Goal: Task Accomplishment & Management: Use online tool/utility

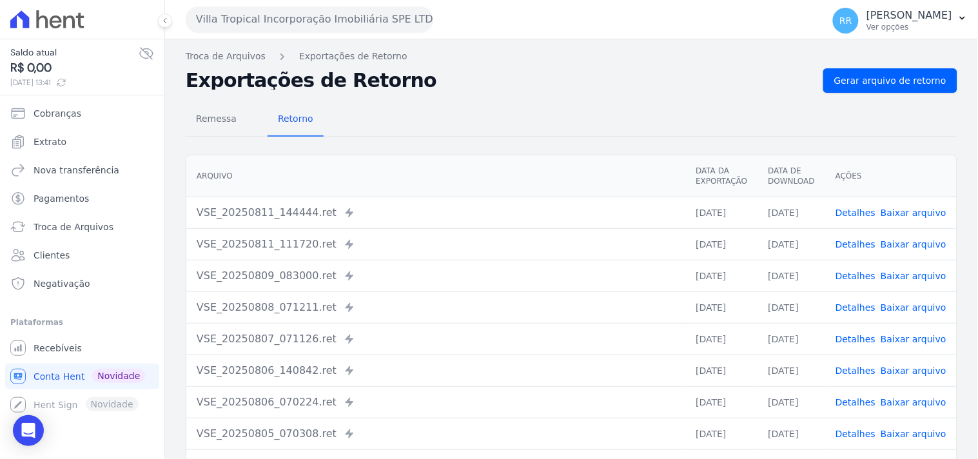
click at [264, 26] on button "Villa Tropical Incorporação Imobiliária SPE LTDA" at bounding box center [309, 19] width 247 height 26
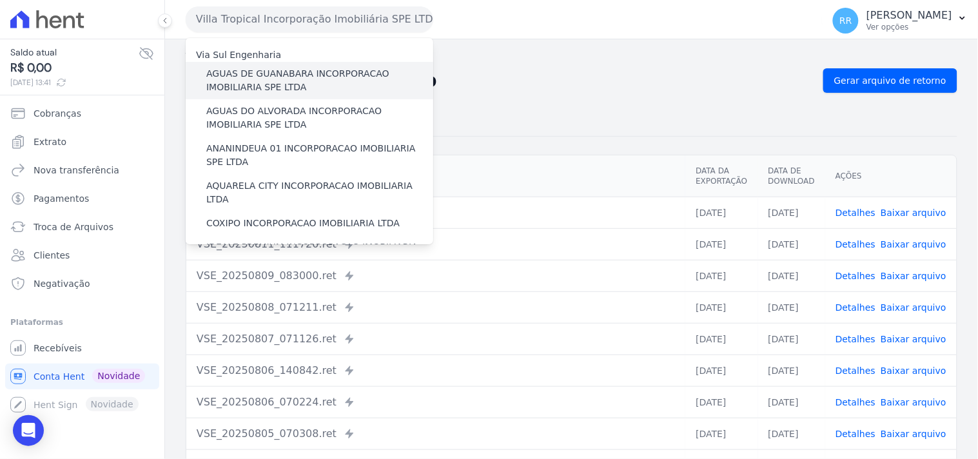
click at [275, 70] on label "AGUAS DE GUANABARA INCORPORACAO IMOBILIARIA SPE LTDA" at bounding box center [319, 80] width 227 height 27
click at [0, 0] on input "AGUAS DE GUANABARA INCORPORACAO IMOBILIARIA SPE LTDA" at bounding box center [0, 0] width 0 height 0
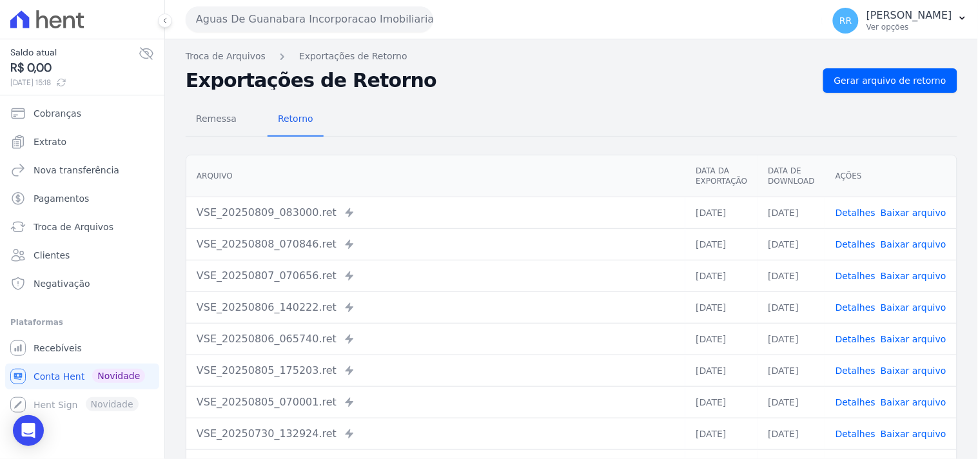
click at [427, 157] on th "Arquivo" at bounding box center [435, 176] width 499 height 42
click at [925, 87] on link "Gerar arquivo de retorno" at bounding box center [890, 80] width 134 height 24
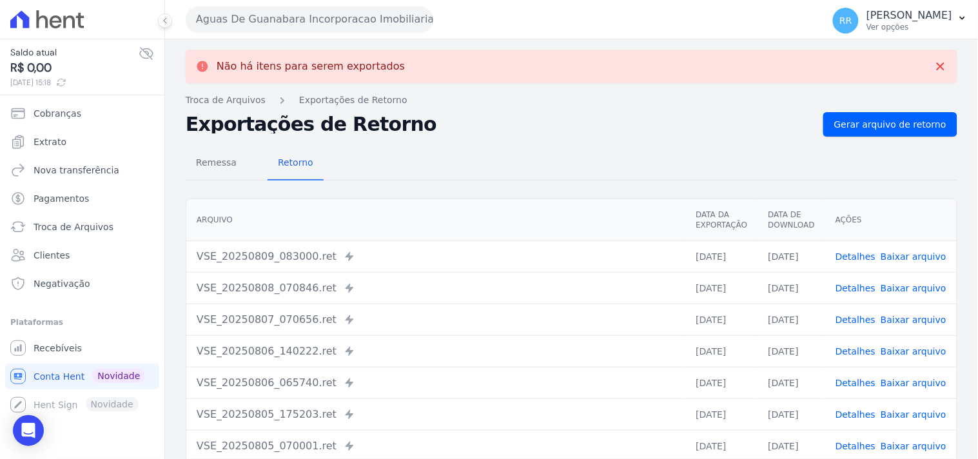
click at [388, 30] on button "Aguas De Guanabara Incorporacao Imobiliaria SPE LTDA" at bounding box center [309, 19] width 247 height 26
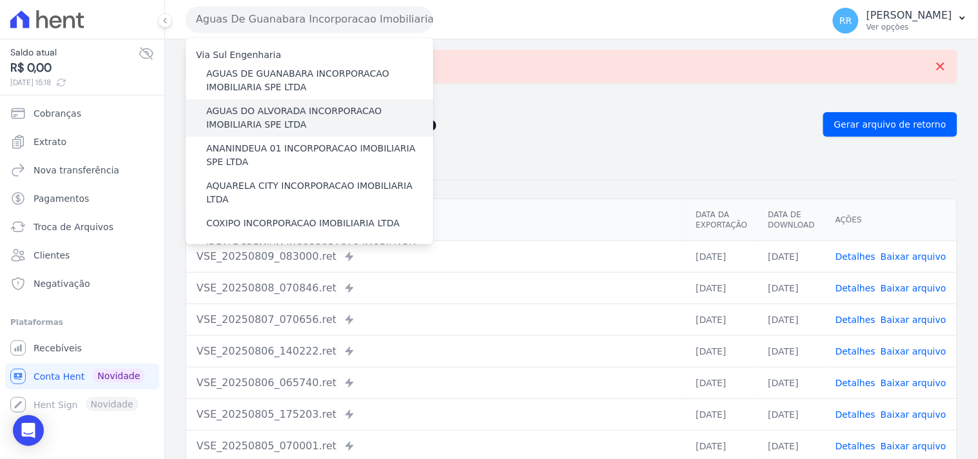
click at [271, 114] on label "AGUAS DO ALVORADA INCORPORACAO IMOBILIARIA SPE LTDA" at bounding box center [319, 117] width 227 height 27
click at [0, 0] on input "AGUAS DO ALVORADA INCORPORACAO IMOBILIARIA SPE LTDA" at bounding box center [0, 0] width 0 height 0
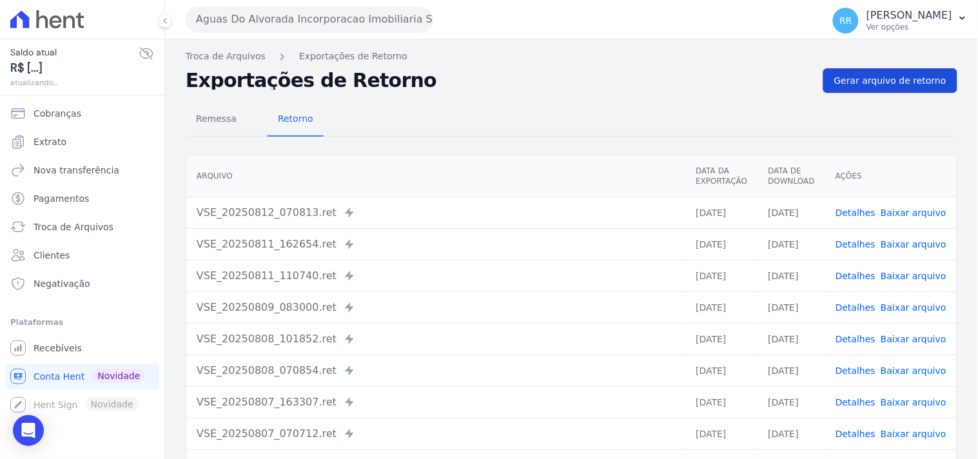
click at [886, 76] on span "Gerar arquivo de retorno" at bounding box center [890, 80] width 112 height 13
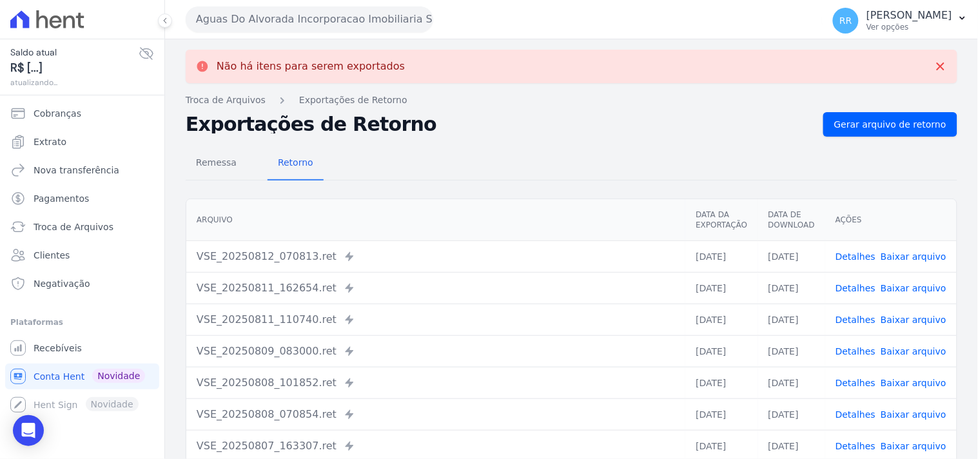
click at [416, 11] on button "Aguas Do Alvorada Incorporacao Imobiliaria SPE LTDA" at bounding box center [309, 19] width 247 height 26
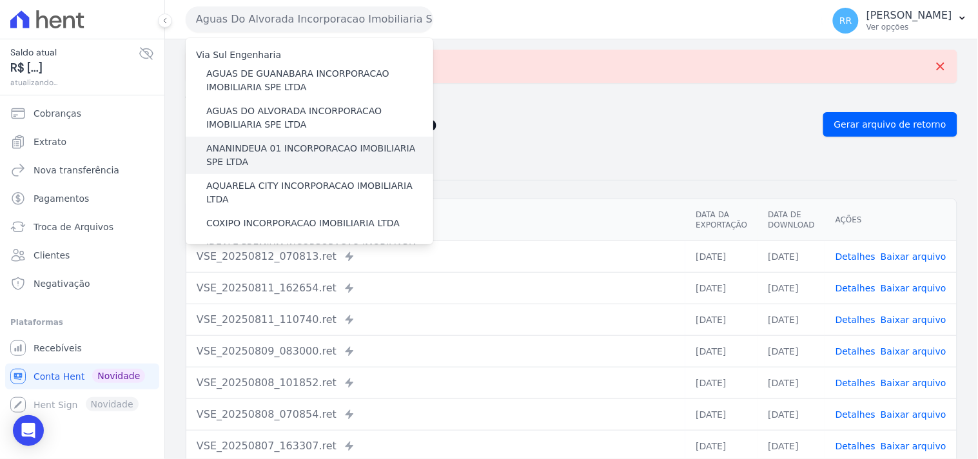
click at [259, 148] on label "ANANINDEUA 01 INCORPORACAO IMOBILIARIA SPE LTDA" at bounding box center [319, 155] width 227 height 27
click at [0, 0] on input "ANANINDEUA 01 INCORPORACAO IMOBILIARIA SPE LTDA" at bounding box center [0, 0] width 0 height 0
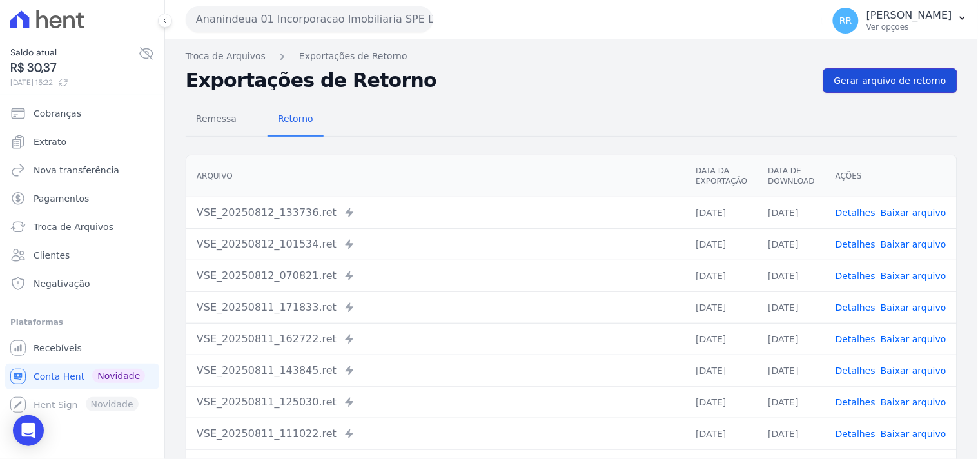
click at [874, 88] on link "Gerar arquivo de retorno" at bounding box center [890, 80] width 134 height 24
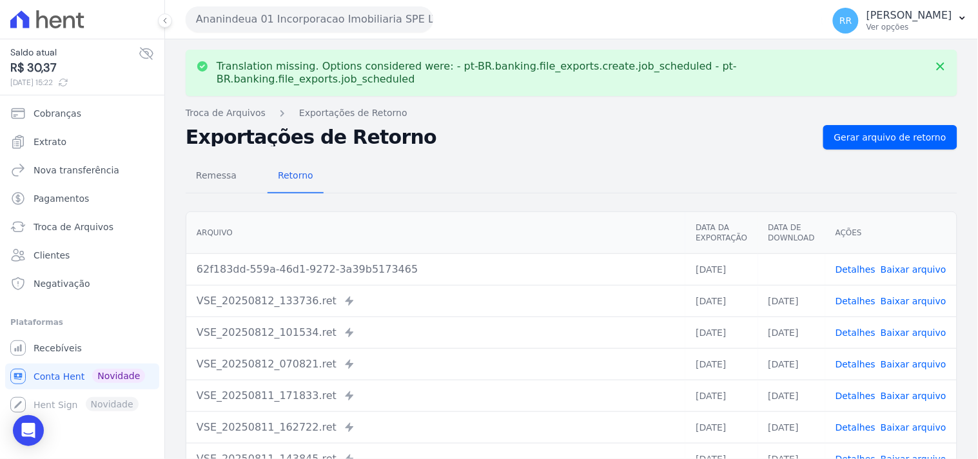
click at [907, 264] on link "Baixar arquivo" at bounding box center [913, 269] width 66 height 10
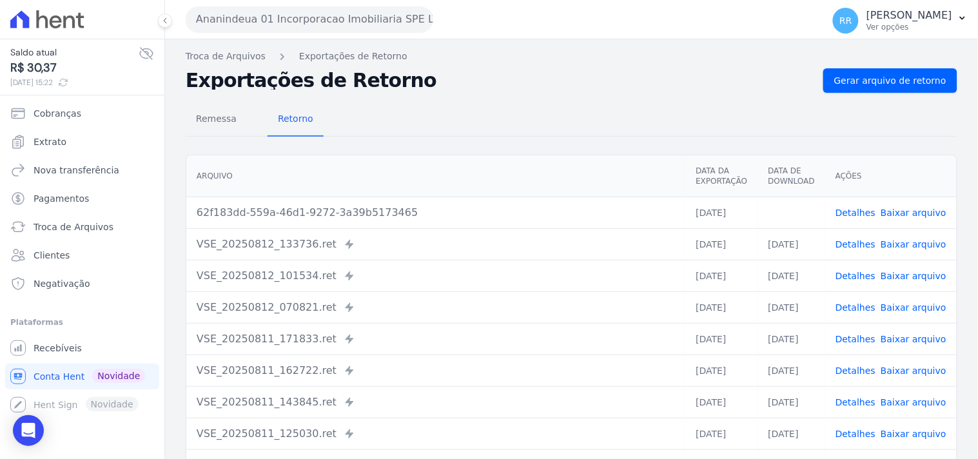
click at [325, 17] on button "Ananindeua 01 Incorporacao Imobiliaria SPE LTDA" at bounding box center [309, 19] width 247 height 26
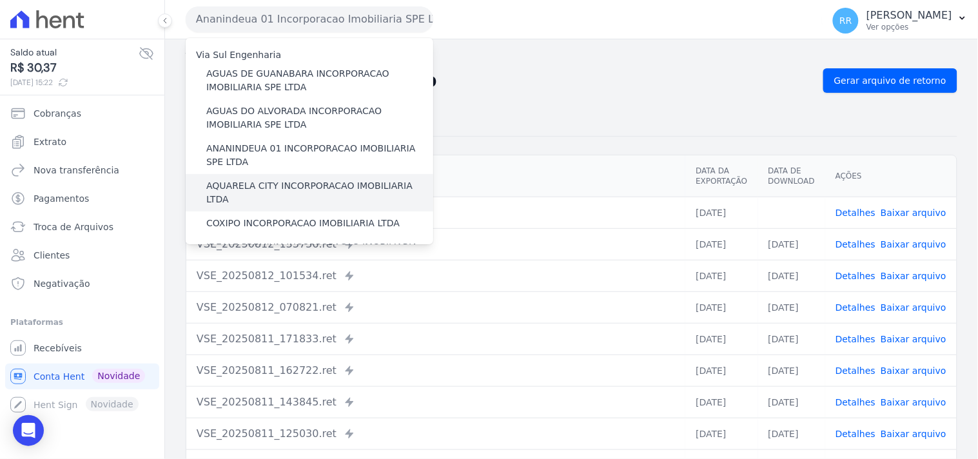
click at [271, 179] on label "AQUARELA CITY INCORPORACAO IMOBILIARIA LTDA" at bounding box center [319, 192] width 227 height 27
click at [0, 0] on input "AQUARELA CITY INCORPORACAO IMOBILIARIA LTDA" at bounding box center [0, 0] width 0 height 0
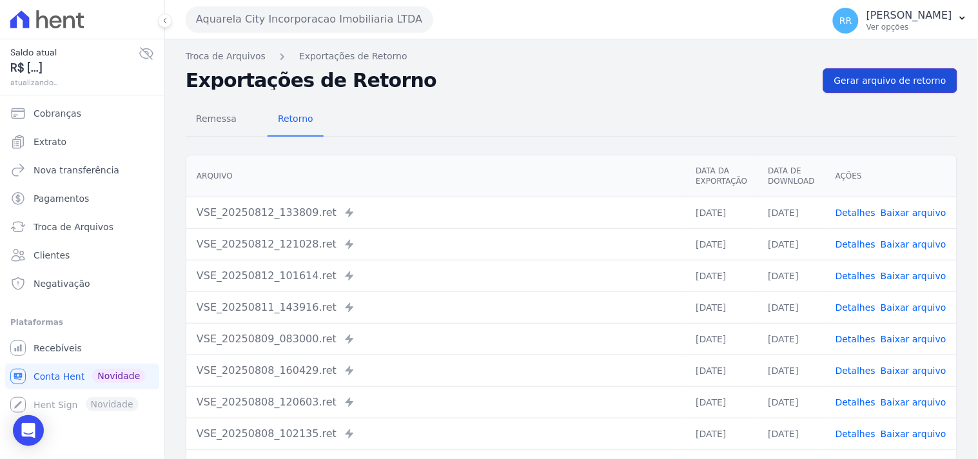
click at [852, 91] on link "Gerar arquivo de retorno" at bounding box center [890, 80] width 134 height 24
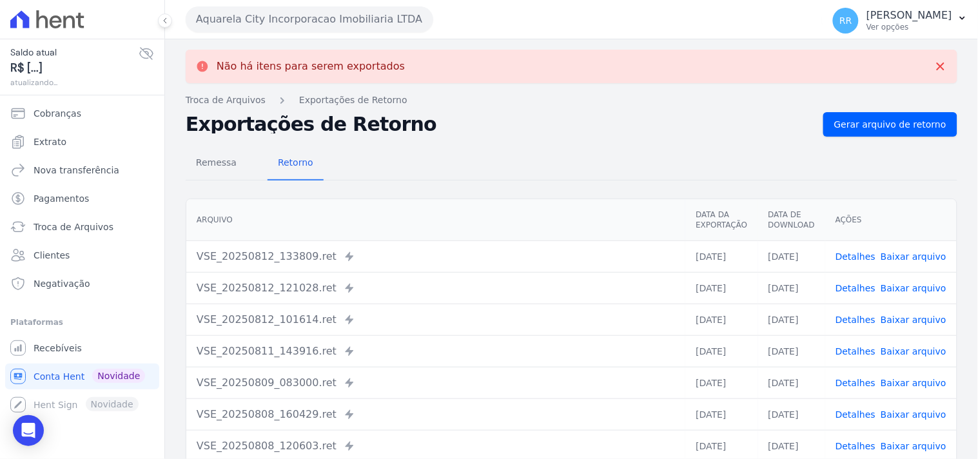
click at [287, 16] on button "Aquarela City Incorporacao Imobiliaria LTDA" at bounding box center [309, 19] width 247 height 26
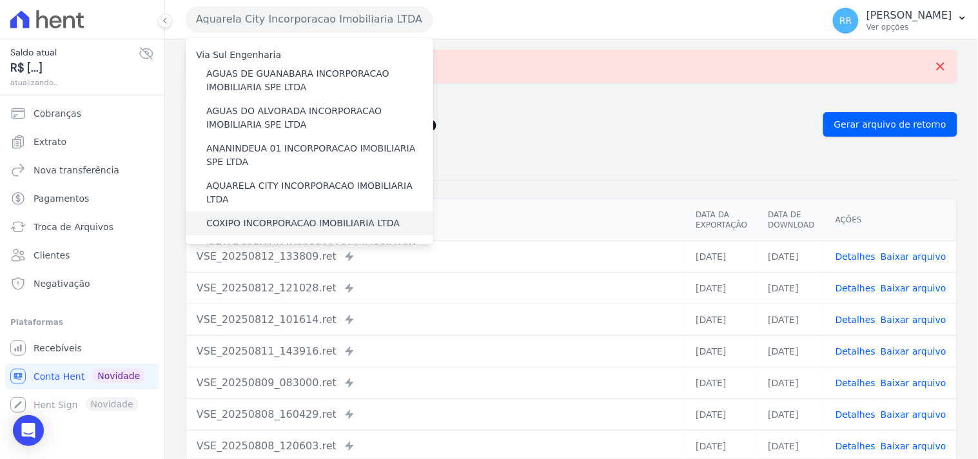
click at [252, 217] on label "COXIPO INCORPORACAO IMOBILIARIA LTDA" at bounding box center [302, 224] width 193 height 14
click at [0, 0] on input "COXIPO INCORPORACAO IMOBILIARIA LTDA" at bounding box center [0, 0] width 0 height 0
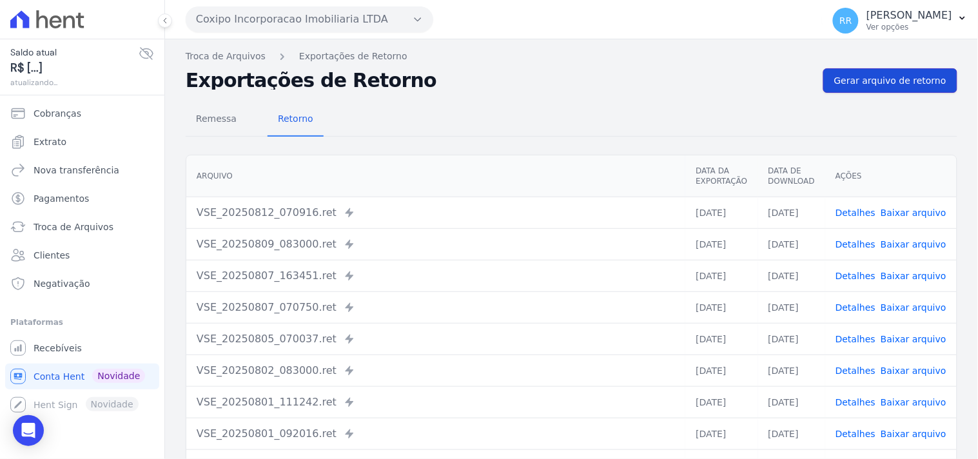
click at [884, 90] on link "Gerar arquivo de retorno" at bounding box center [890, 80] width 134 height 24
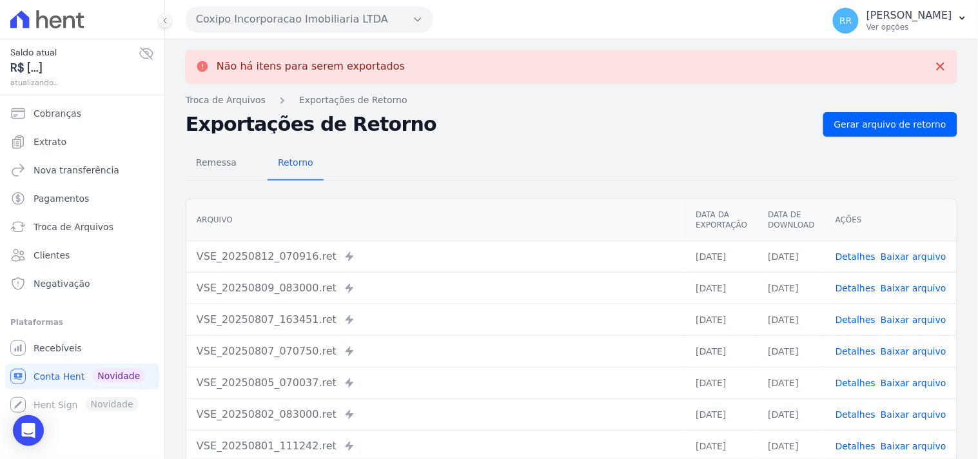
click at [289, 21] on button "Coxipo Incorporacao Imobiliaria LTDA" at bounding box center [309, 19] width 247 height 26
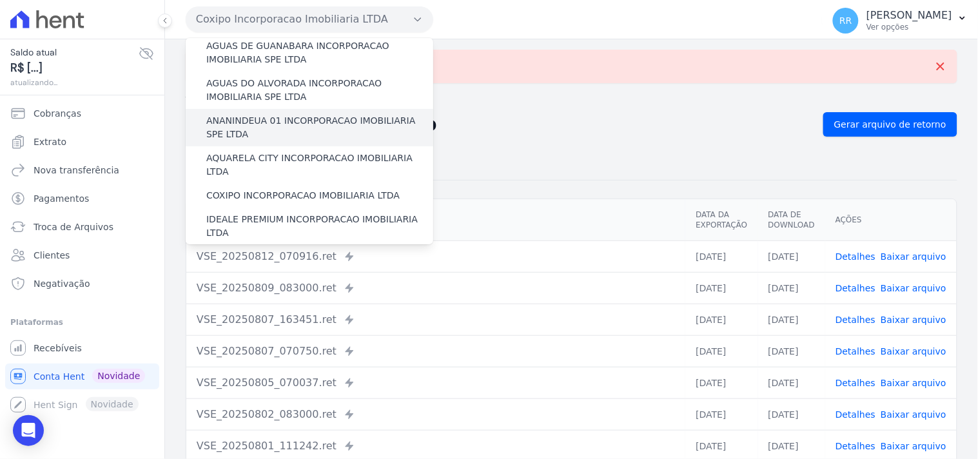
scroll to position [95, 0]
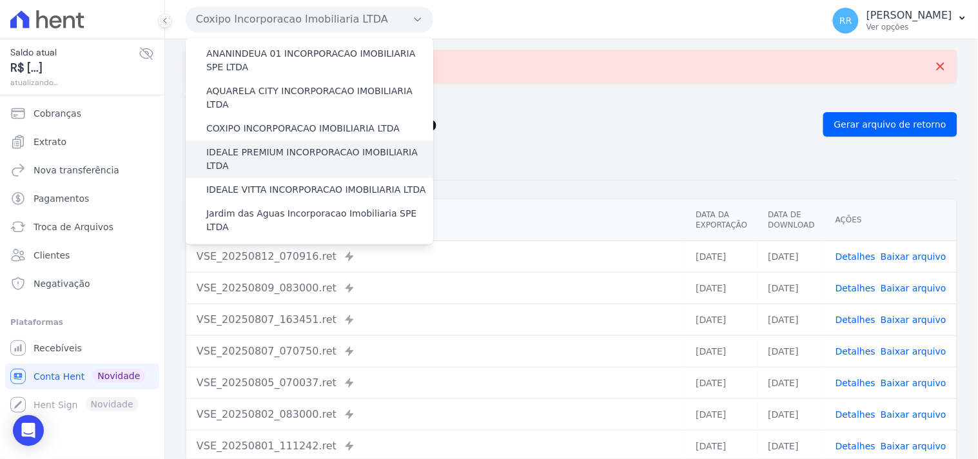
click at [242, 146] on label "IDEALE PREMIUM INCORPORACAO IMOBILIARIA LTDA" at bounding box center [319, 159] width 227 height 27
click at [0, 0] on input "IDEALE PREMIUM INCORPORACAO IMOBILIARIA LTDA" at bounding box center [0, 0] width 0 height 0
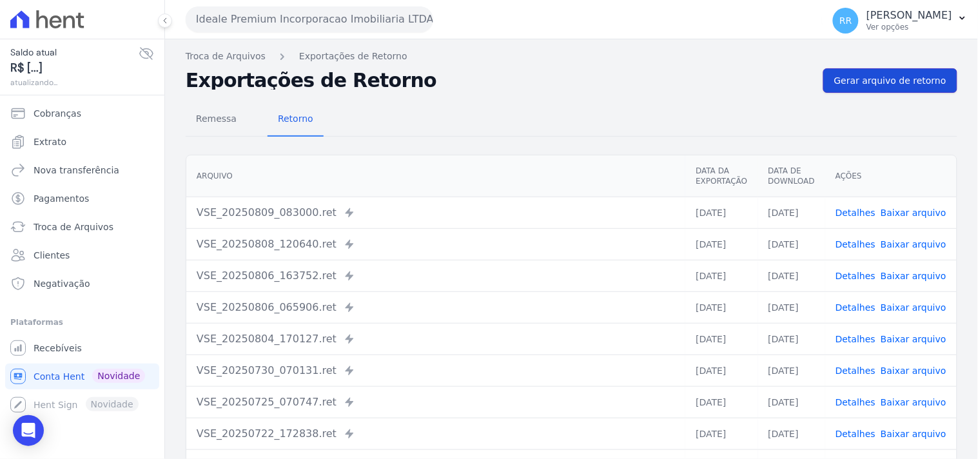
click at [847, 85] on span "Gerar arquivo de retorno" at bounding box center [890, 80] width 112 height 13
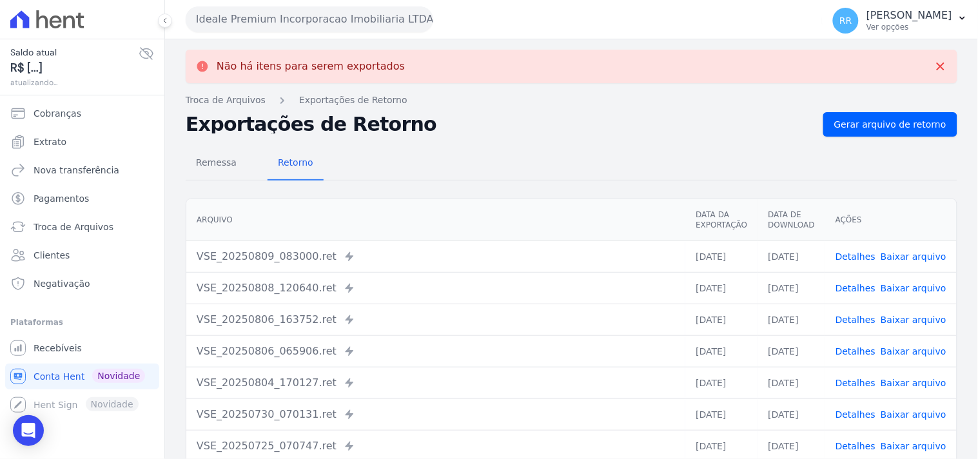
click at [249, 21] on button "Ideale Premium Incorporacao Imobiliaria LTDA" at bounding box center [309, 19] width 247 height 26
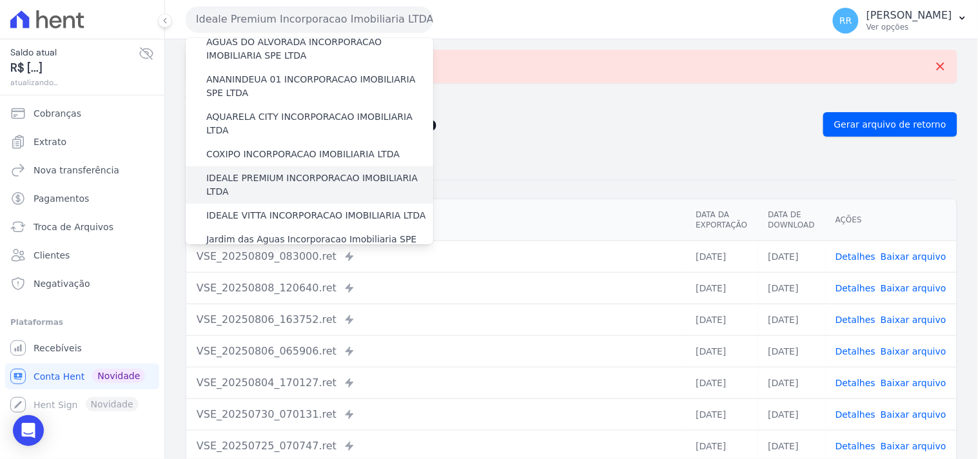
scroll to position [72, 0]
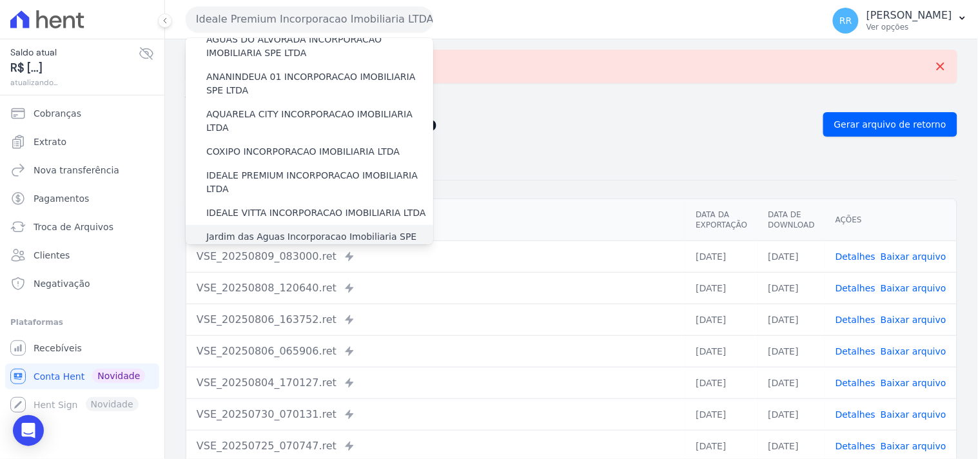
click at [261, 230] on label "Jardim das Aguas Incorporacao Imobiliaria SPE LTDA" at bounding box center [319, 243] width 227 height 27
click at [0, 0] on input "Jardim das Aguas Incorporacao Imobiliaria SPE LTDA" at bounding box center [0, 0] width 0 height 0
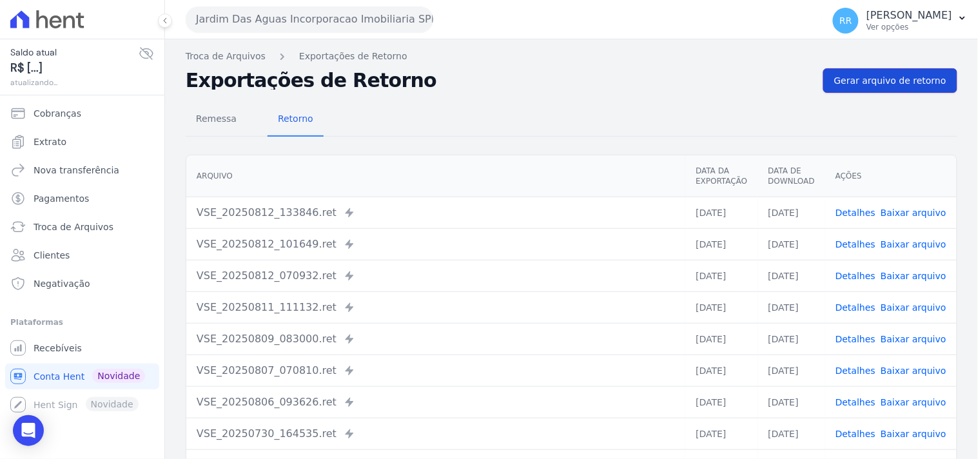
click at [886, 75] on span "Gerar arquivo de retorno" at bounding box center [890, 80] width 112 height 13
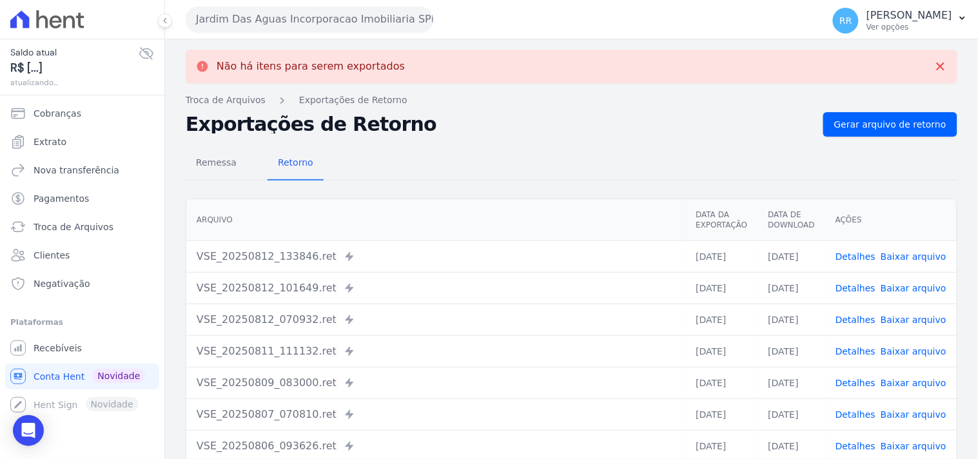
click at [276, 22] on button "Jardim Das Aguas Incorporacao Imobiliaria SPE LTDA" at bounding box center [309, 19] width 247 height 26
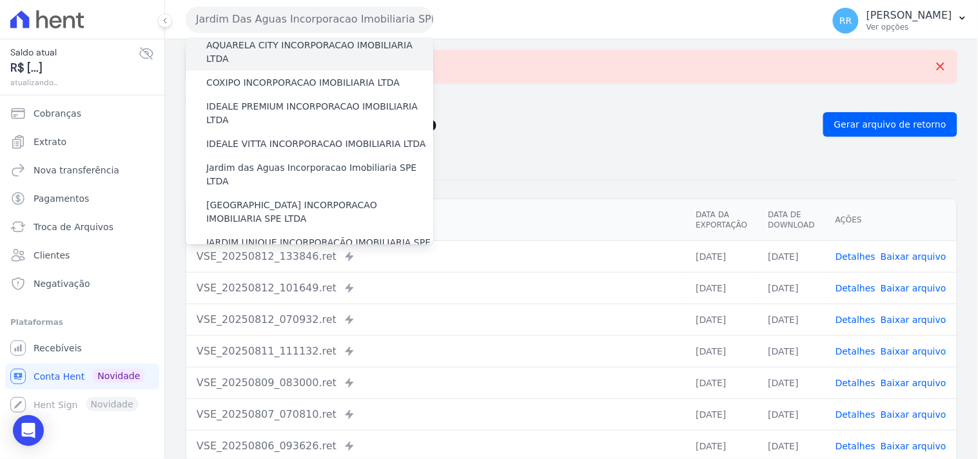
scroll to position [166, 0]
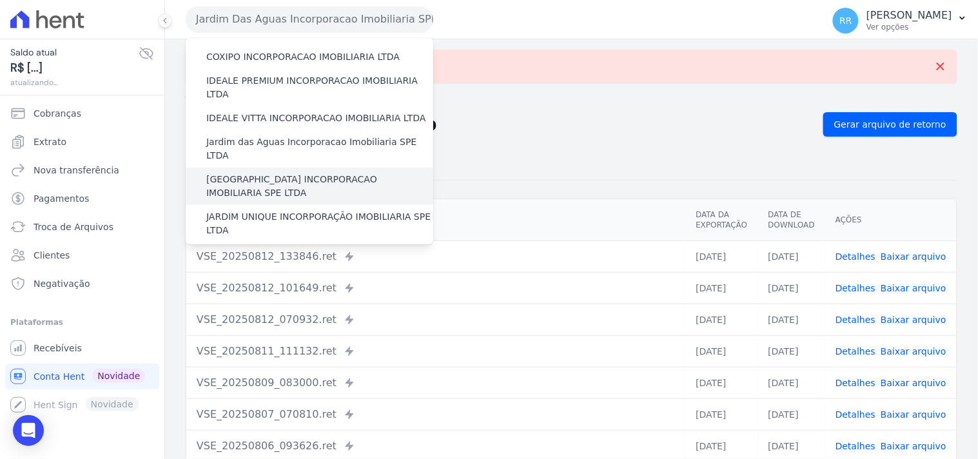
click at [295, 173] on label "[GEOGRAPHIC_DATA] INCORPORACAO IMOBILIARIA SPE LTDA" at bounding box center [319, 186] width 227 height 27
click at [0, 0] on input "[GEOGRAPHIC_DATA] INCORPORACAO IMOBILIARIA SPE LTDA" at bounding box center [0, 0] width 0 height 0
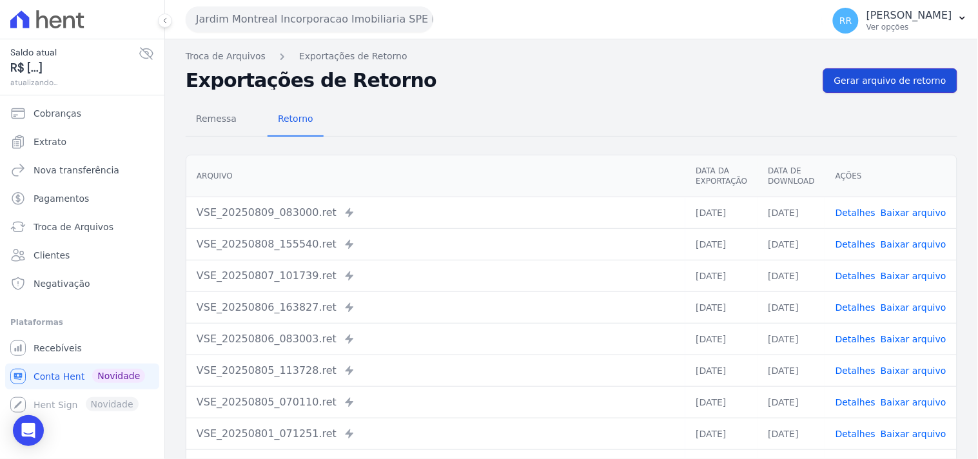
click at [894, 78] on span "Gerar arquivo de retorno" at bounding box center [890, 80] width 112 height 13
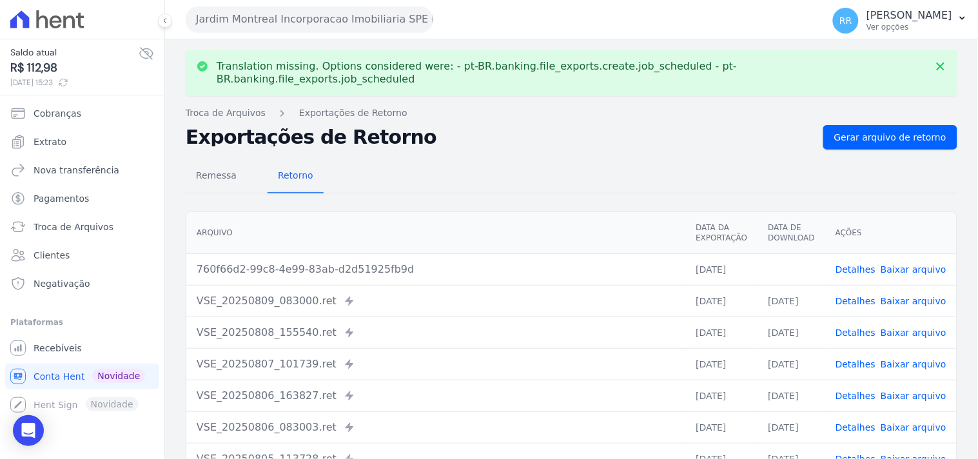
click at [917, 264] on link "Baixar arquivo" at bounding box center [913, 269] width 66 height 10
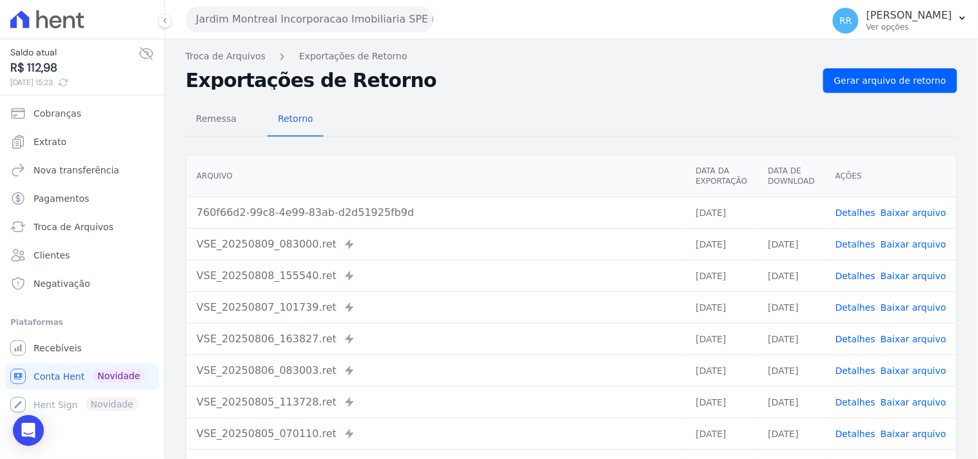
click at [494, 133] on div "Remessa Retorno" at bounding box center [571, 120] width 771 height 34
click at [258, 14] on button "Jardim Montreal Incorporacao Imobiliaria SPE LTDA" at bounding box center [309, 19] width 247 height 26
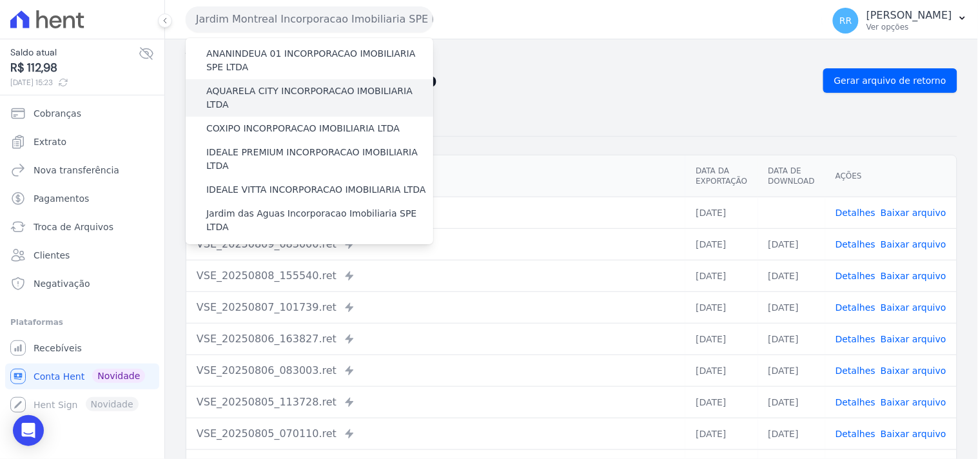
scroll to position [119, 0]
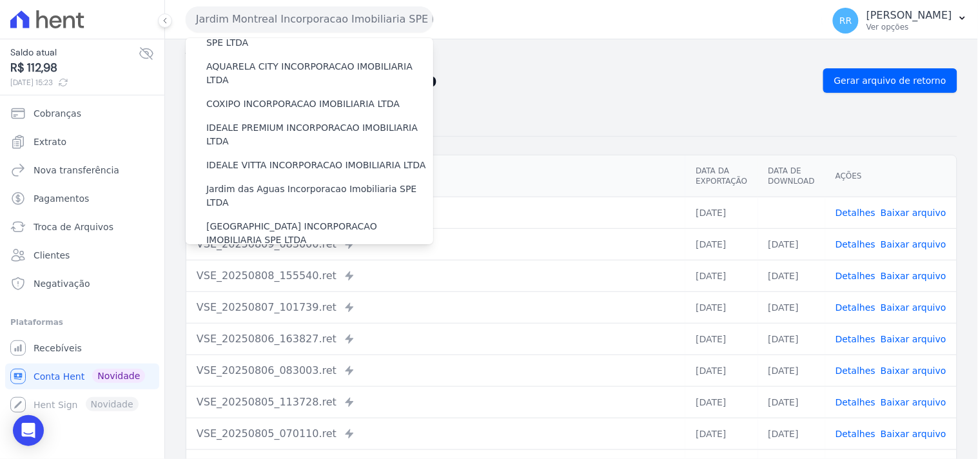
click at [252, 257] on label "JARDIM UNIQUE INCORPORAÇÃO IMOBILIARIA SPE LTDA" at bounding box center [319, 270] width 227 height 27
click at [0, 0] on input "JARDIM UNIQUE INCORPORAÇÃO IMOBILIARIA SPE LTDA" at bounding box center [0, 0] width 0 height 0
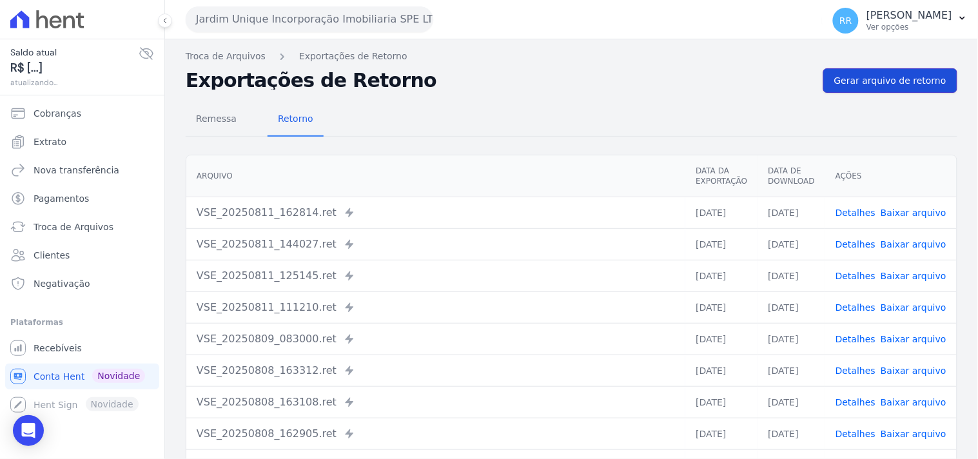
click at [911, 68] on link "Gerar arquivo de retorno" at bounding box center [890, 80] width 134 height 24
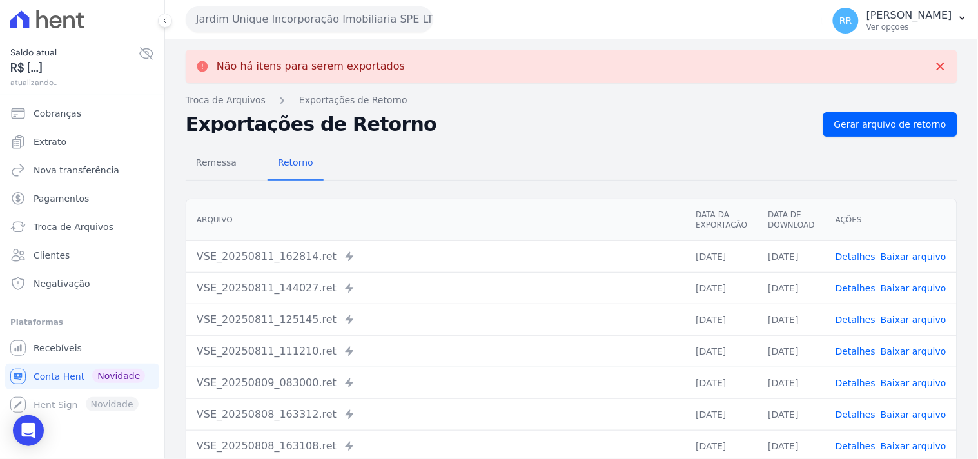
click at [307, 28] on button "Jardim Unique Incorporação Imobiliaria SPE LTDA" at bounding box center [309, 19] width 247 height 26
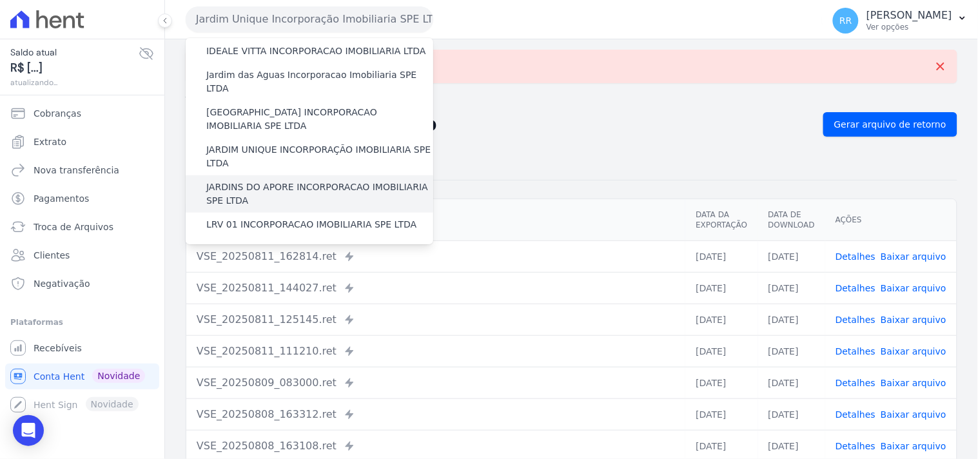
scroll to position [238, 0]
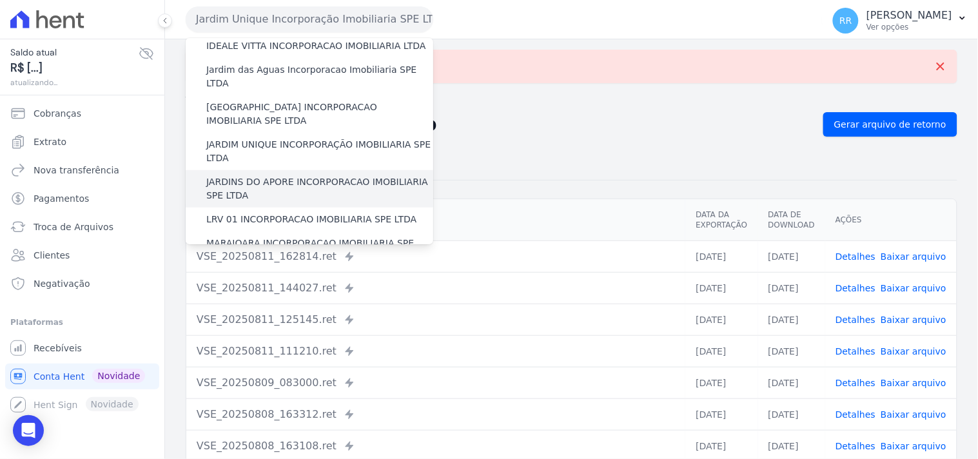
click at [246, 175] on label "JARDINS DO APORE INCORPORACAO IMOBILIARIA SPE LTDA" at bounding box center [319, 188] width 227 height 27
click at [0, 0] on input "JARDINS DO APORE INCORPORACAO IMOBILIARIA SPE LTDA" at bounding box center [0, 0] width 0 height 0
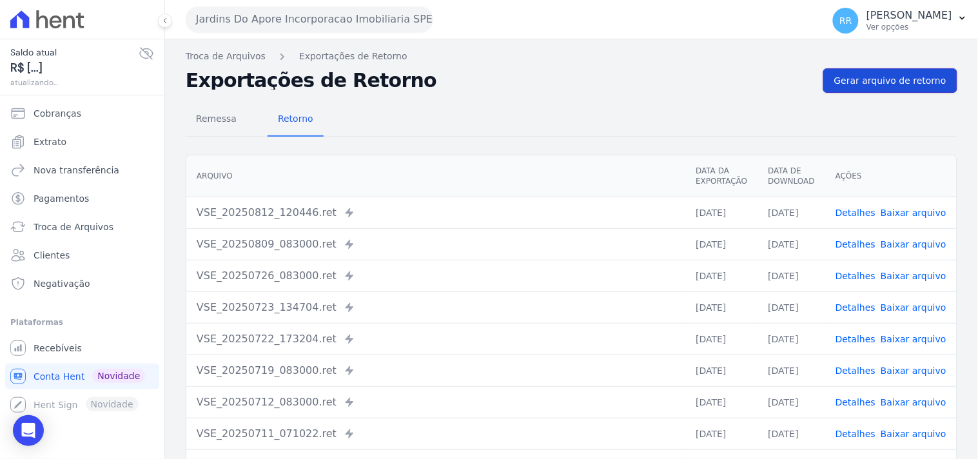
click at [893, 76] on span "Gerar arquivo de retorno" at bounding box center [890, 80] width 112 height 13
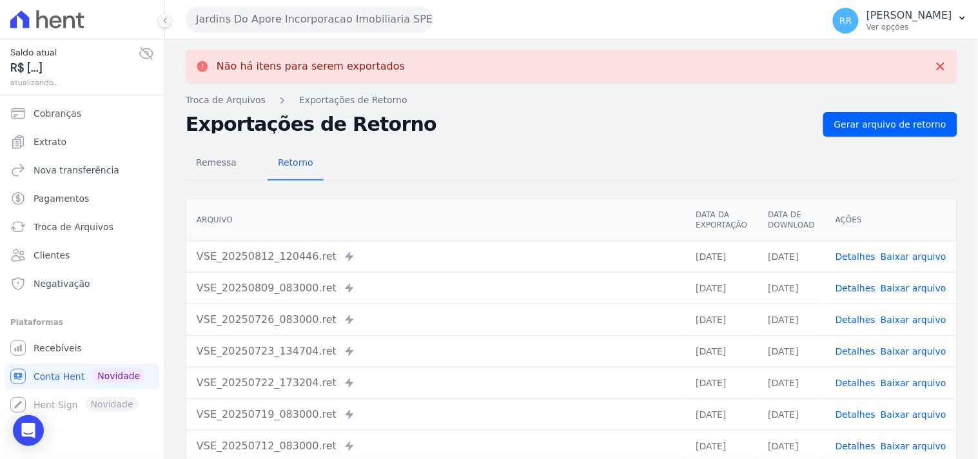
click at [249, 23] on button "Jardins Do Apore Incorporacao Imobiliaria SPE LTDA" at bounding box center [309, 19] width 247 height 26
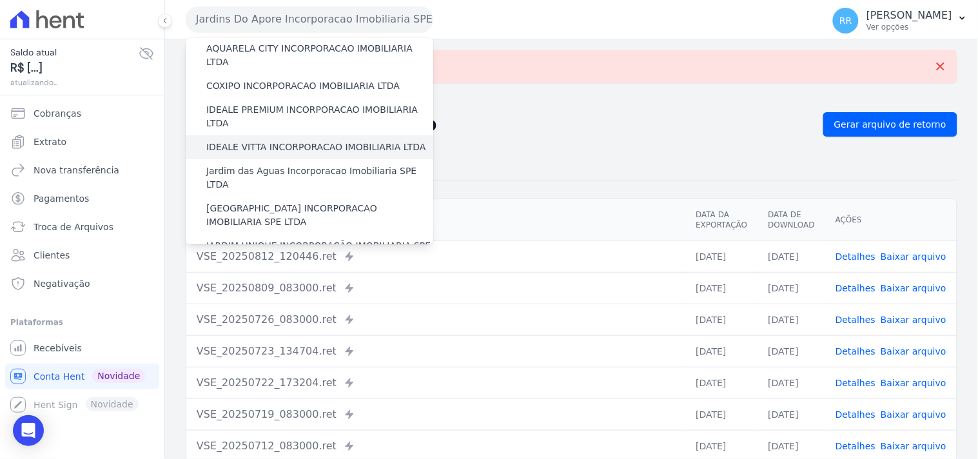
scroll to position [215, 0]
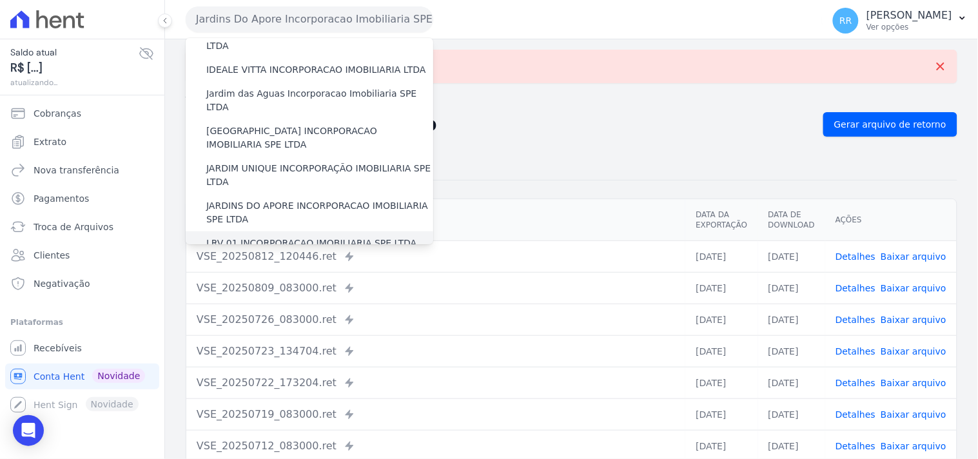
click at [249, 237] on label "LRV 01 INCORPORACAO IMOBILIARIA SPE LTDA" at bounding box center [311, 244] width 210 height 14
click at [0, 0] on input "LRV 01 INCORPORACAO IMOBILIARIA SPE LTDA" at bounding box center [0, 0] width 0 height 0
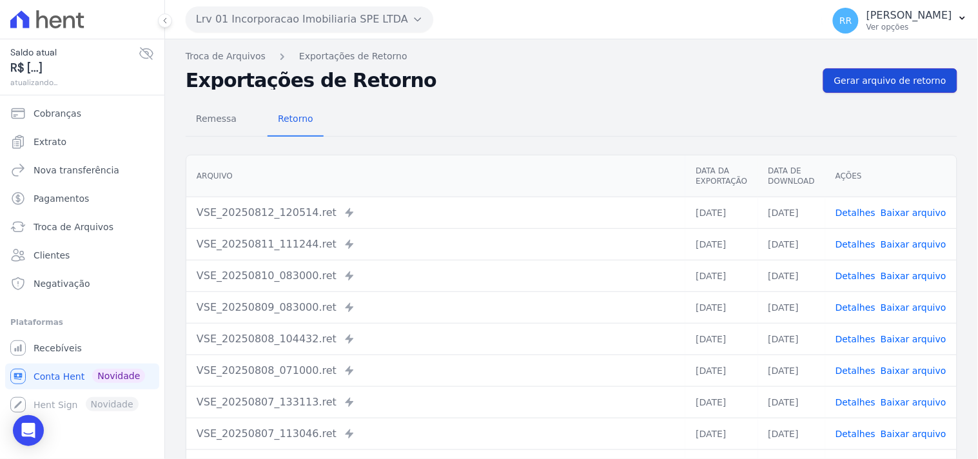
click at [880, 82] on span "Gerar arquivo de retorno" at bounding box center [890, 80] width 112 height 13
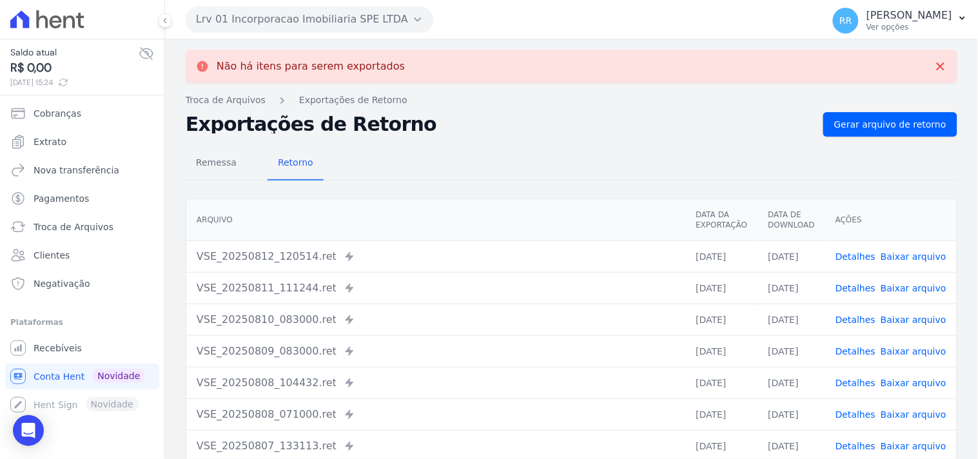
click at [340, 13] on button "Lrv 01 Incorporacao Imobiliaria SPE LTDA" at bounding box center [309, 19] width 247 height 26
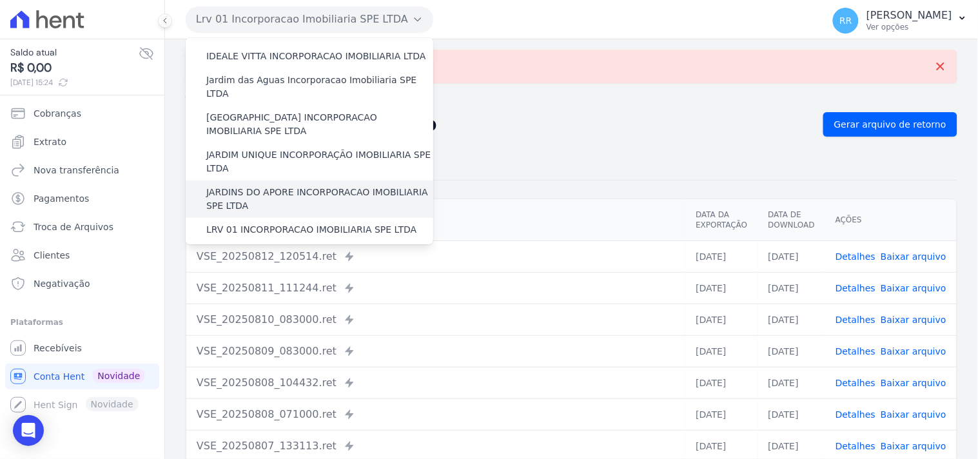
scroll to position [238, 0]
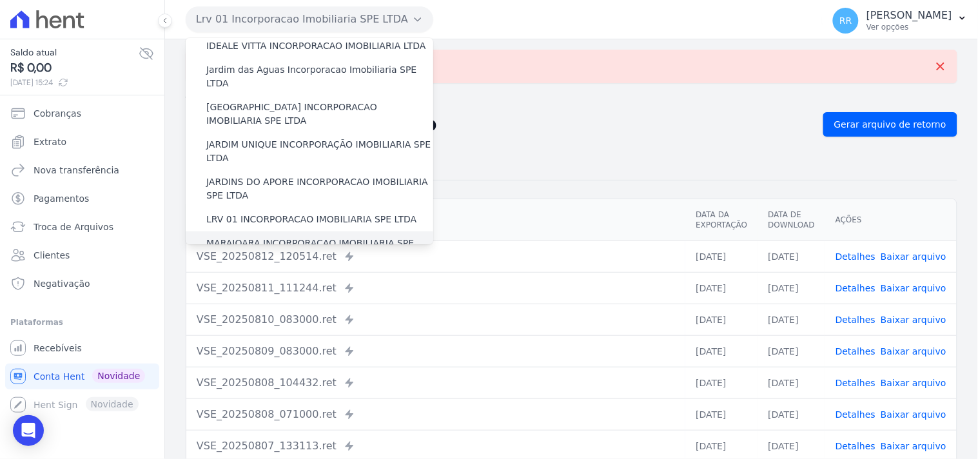
click at [245, 231] on div "MARAJOARA INCORPORACAO IMOBILIARIA SPE LTDA" at bounding box center [309, 249] width 247 height 37
click at [240, 237] on label "MARAJOARA INCORPORACAO IMOBILIARIA SPE LTDA" at bounding box center [319, 250] width 227 height 27
click at [0, 0] on input "MARAJOARA INCORPORACAO IMOBILIARIA SPE LTDA" at bounding box center [0, 0] width 0 height 0
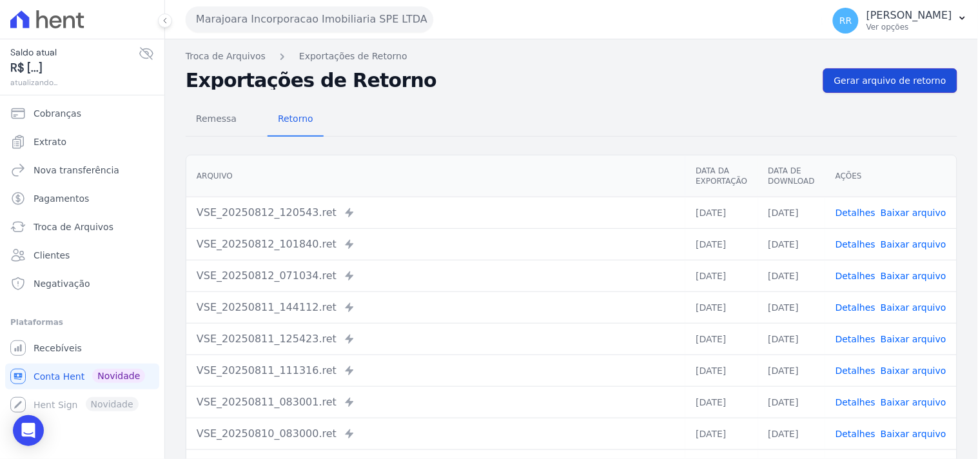
click at [871, 86] on span "Gerar arquivo de retorno" at bounding box center [890, 80] width 112 height 13
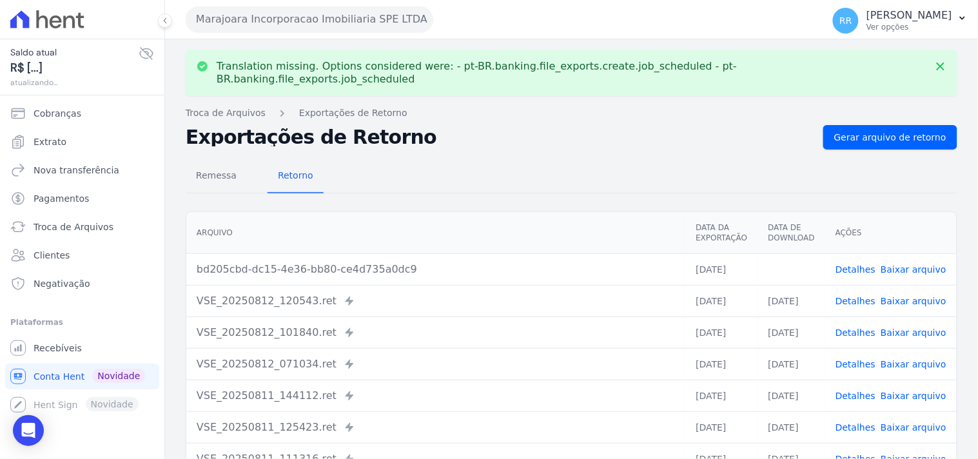
click at [880, 264] on link "Baixar arquivo" at bounding box center [913, 269] width 66 height 10
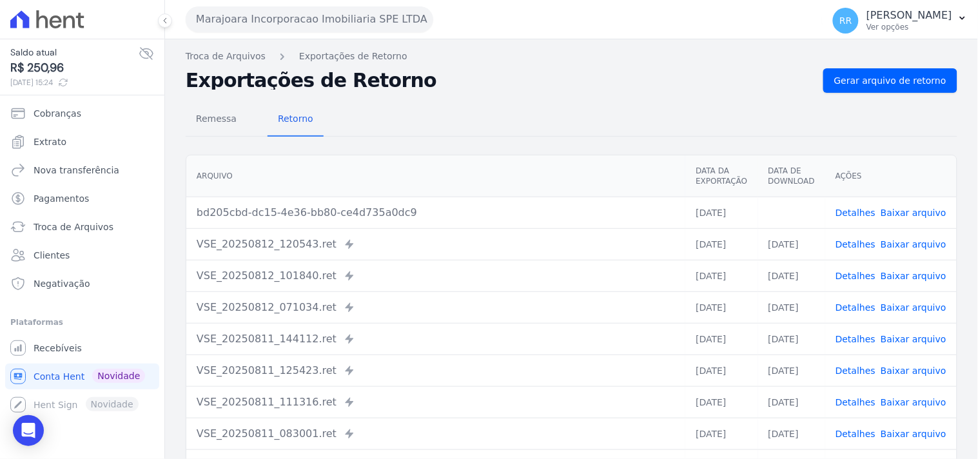
click at [637, 118] on div "Remessa Retorno" at bounding box center [571, 120] width 771 height 34
click at [299, 18] on button "Marajoara Incorporacao Imobiliaria SPE LTDA" at bounding box center [309, 19] width 247 height 26
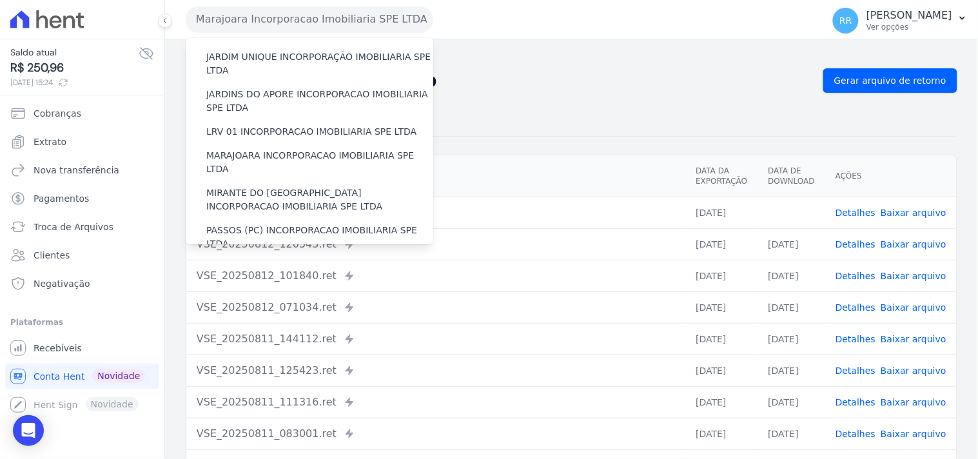
scroll to position [358, 0]
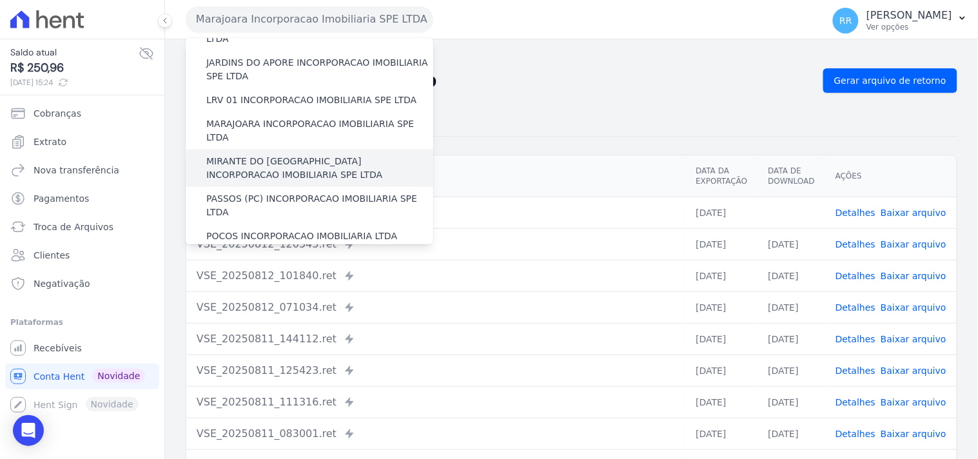
click at [257, 155] on label "MIRANTE DO [GEOGRAPHIC_DATA] INCORPORACAO IMOBILIARIA SPE LTDA" at bounding box center [319, 168] width 227 height 27
click at [0, 0] on input "MIRANTE DO [GEOGRAPHIC_DATA] INCORPORACAO IMOBILIARIA SPE LTDA" at bounding box center [0, 0] width 0 height 0
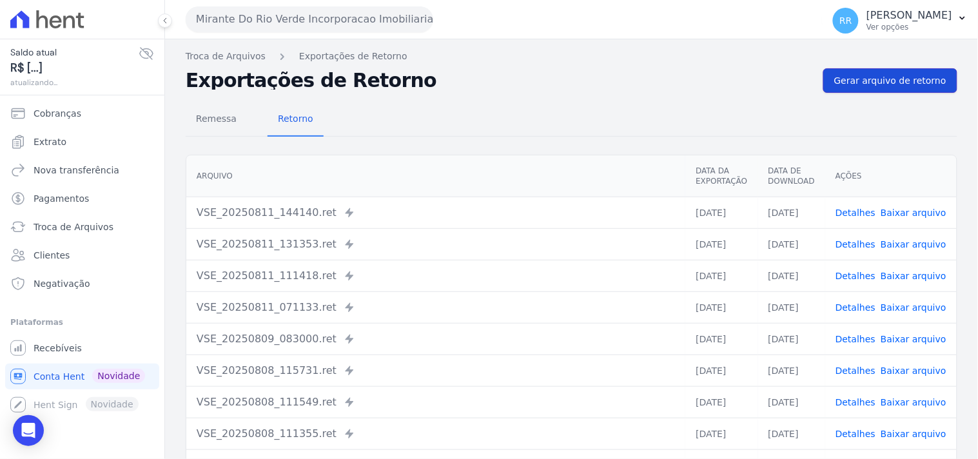
click at [867, 75] on span "Gerar arquivo de retorno" at bounding box center [890, 80] width 112 height 13
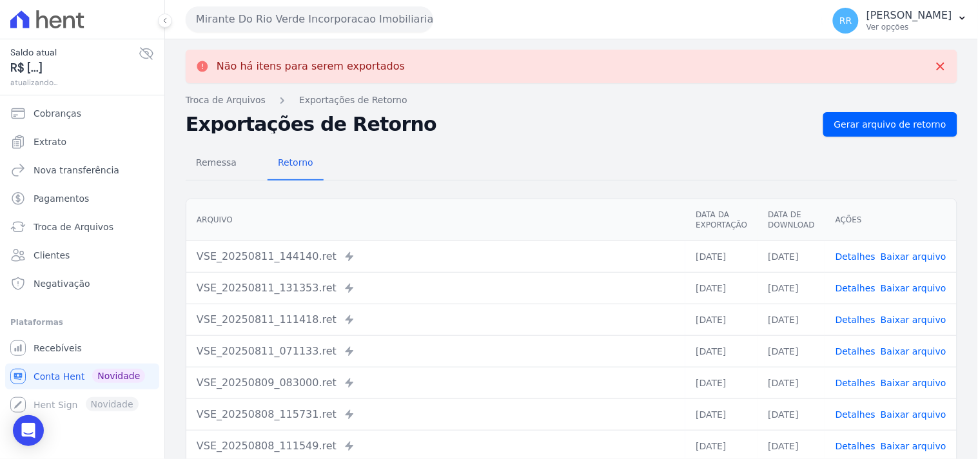
click at [327, 27] on button "Mirante Do Rio Verde Incorporacao Imobiliaria SPE LTDA" at bounding box center [309, 19] width 247 height 26
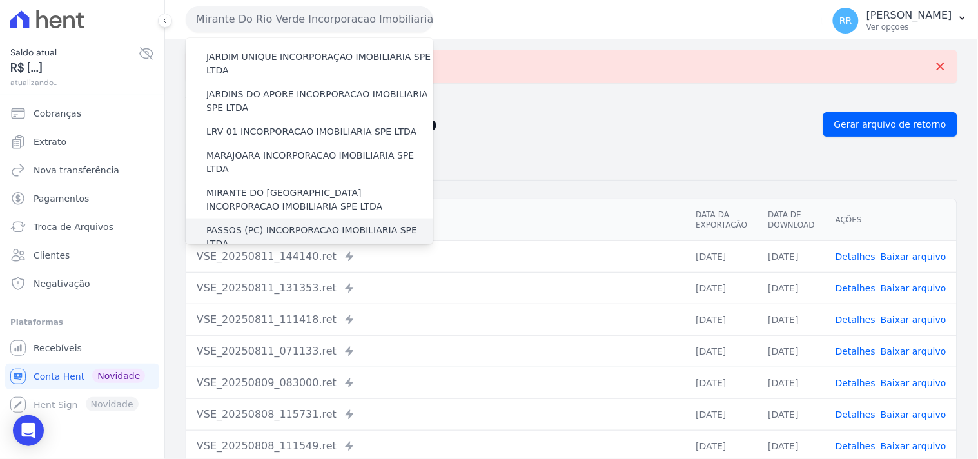
scroll to position [334, 0]
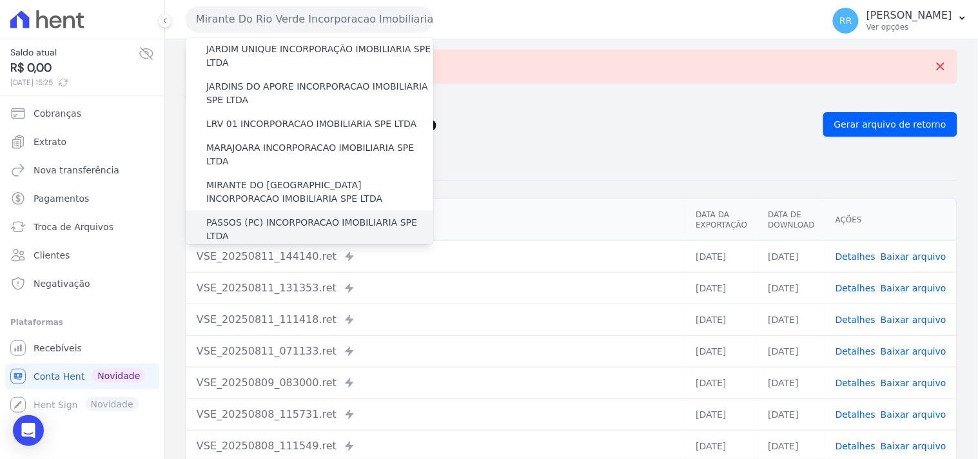
click at [240, 216] on label "PASSOS (PC) INCORPORACAO IMOBILIARIA SPE LTDA" at bounding box center [319, 229] width 227 height 27
click at [0, 0] on input "PASSOS (PC) INCORPORACAO IMOBILIARIA SPE LTDA" at bounding box center [0, 0] width 0 height 0
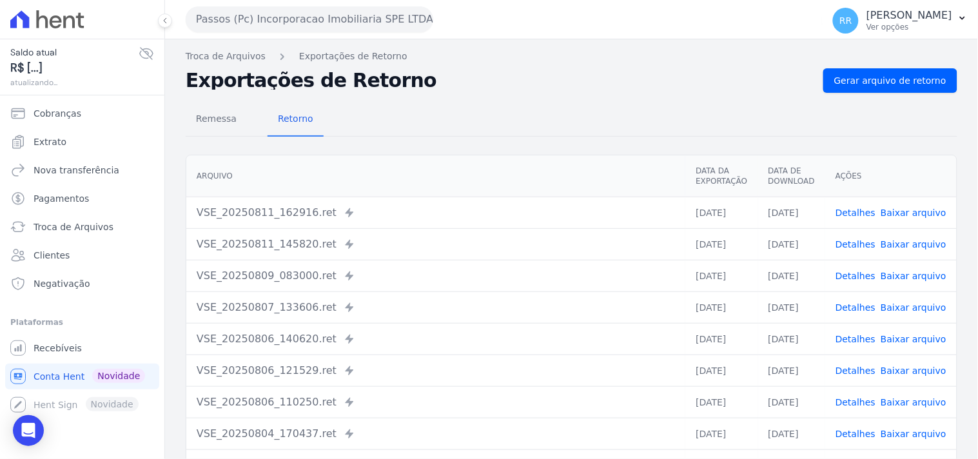
click at [916, 97] on div "Remessa Retorno [GEOGRAPHIC_DATA] Data da Exportação Data de Download Ações VSE…" at bounding box center [571, 326] width 771 height 466
click at [916, 86] on span "Gerar arquivo de retorno" at bounding box center [890, 80] width 112 height 13
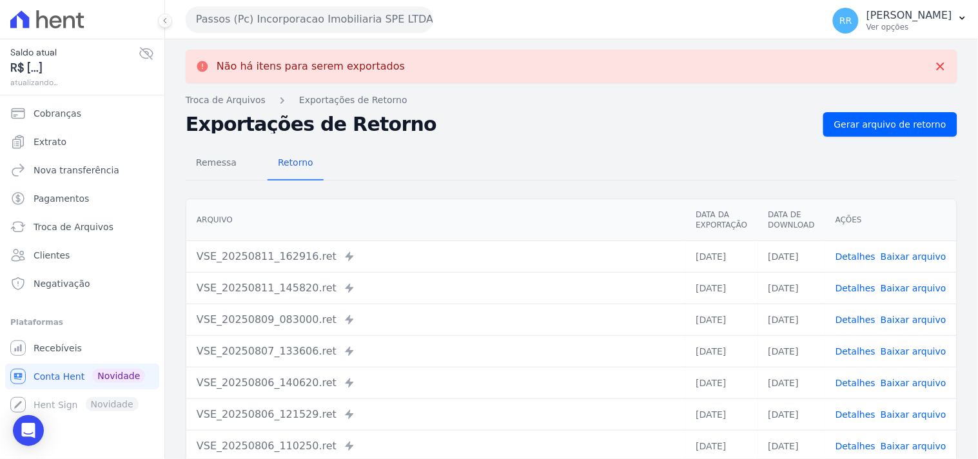
click at [304, 24] on button "Passos (Pc) Incorporacao Imobiliaria SPE LTDA" at bounding box center [309, 19] width 247 height 26
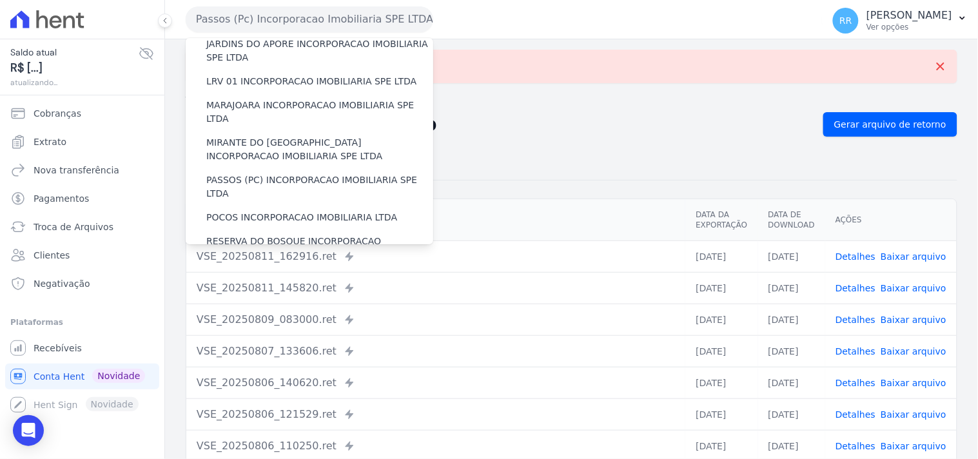
scroll to position [382, 0]
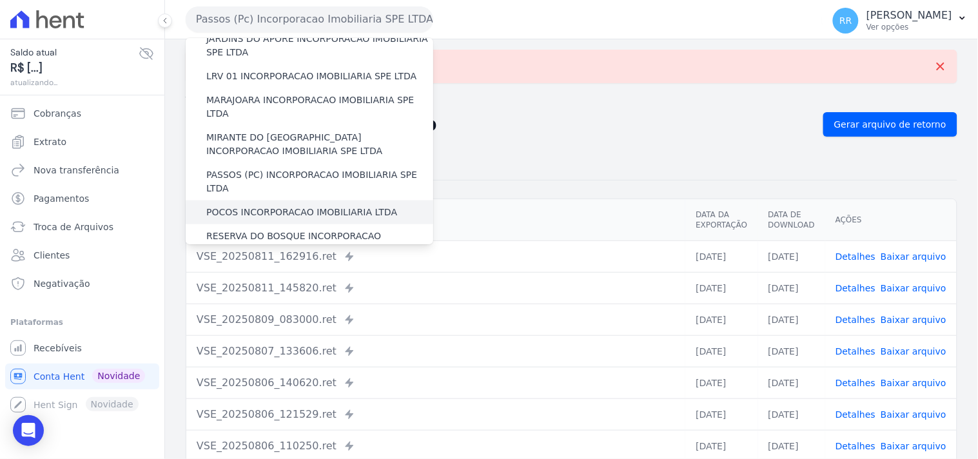
click at [240, 206] on label "POCOS INCORPORACAO IMOBILIARIA LTDA" at bounding box center [301, 213] width 191 height 14
click at [0, 0] on input "POCOS INCORPORACAO IMOBILIARIA LTDA" at bounding box center [0, 0] width 0 height 0
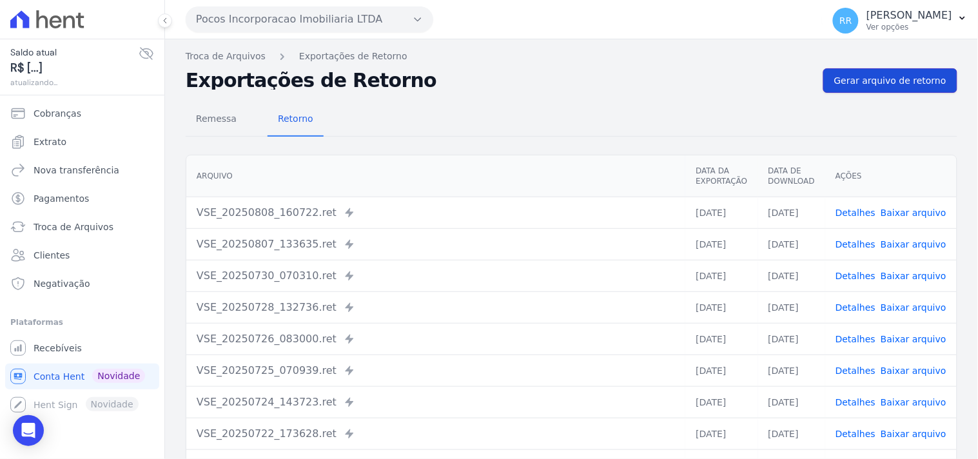
click at [918, 81] on span "Gerar arquivo de retorno" at bounding box center [890, 80] width 112 height 13
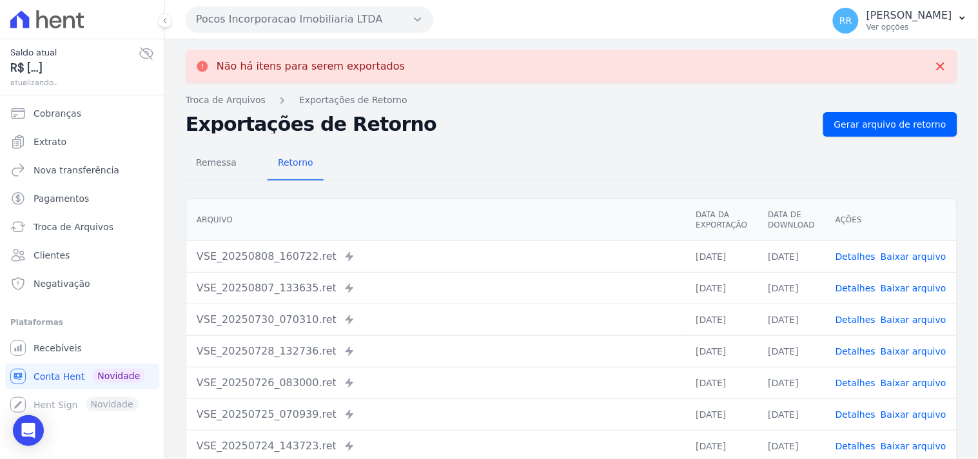
click at [312, 27] on button "Pocos Incorporacao Imobiliaria LTDA" at bounding box center [309, 19] width 247 height 26
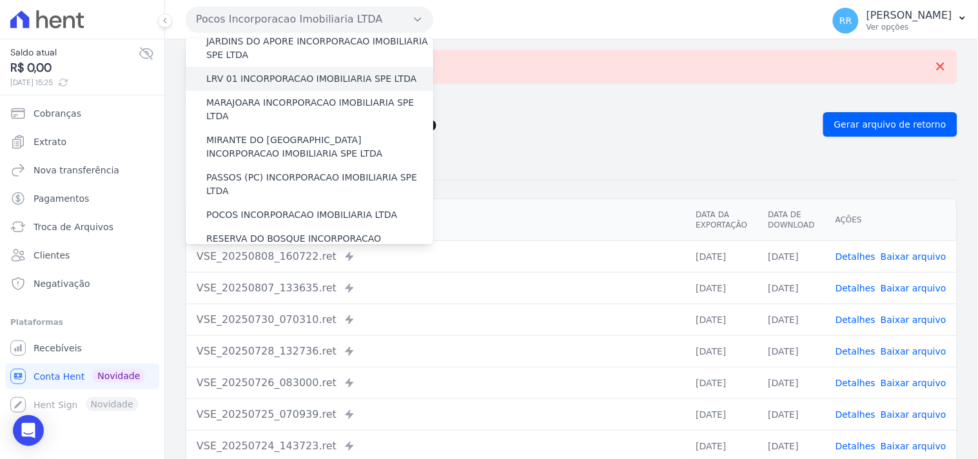
scroll to position [429, 0]
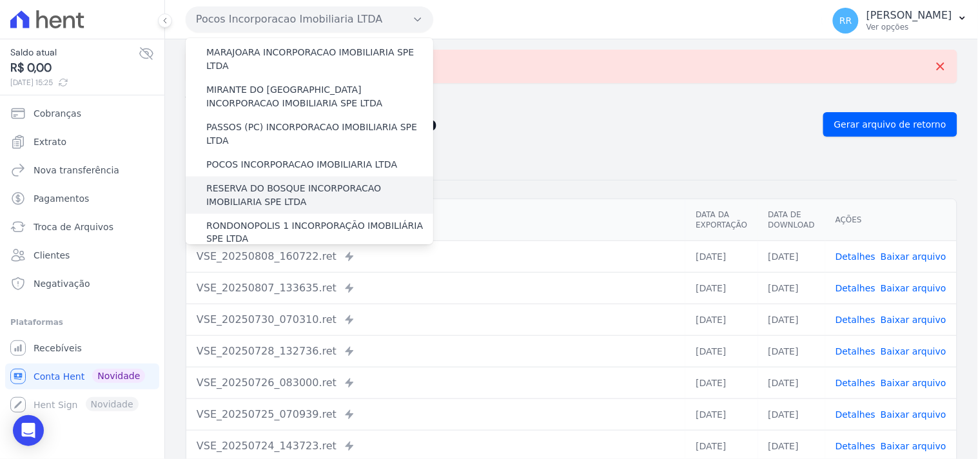
click at [244, 182] on label "RESERVA DO BOSQUE INCORPORACAO IMOBILIARIA SPE LTDA" at bounding box center [319, 195] width 227 height 27
click at [0, 0] on input "RESERVA DO BOSQUE INCORPORACAO IMOBILIARIA SPE LTDA" at bounding box center [0, 0] width 0 height 0
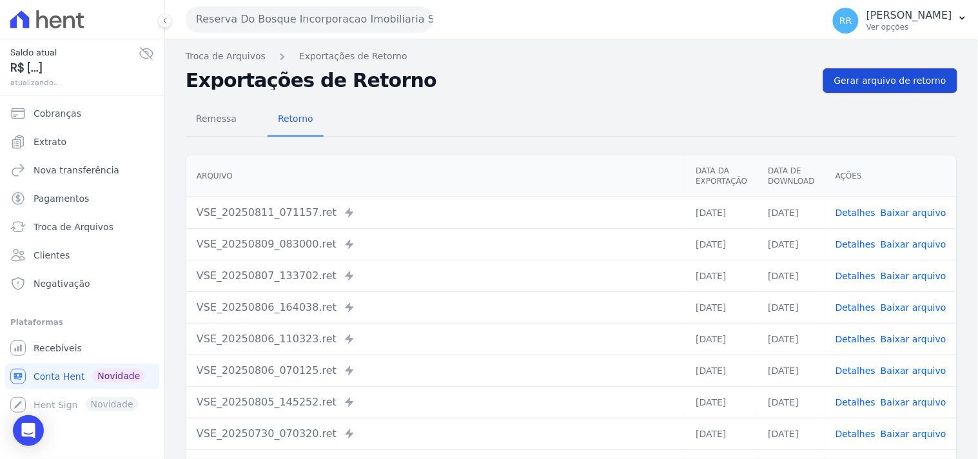
click at [882, 80] on span "Gerar arquivo de retorno" at bounding box center [890, 80] width 112 height 13
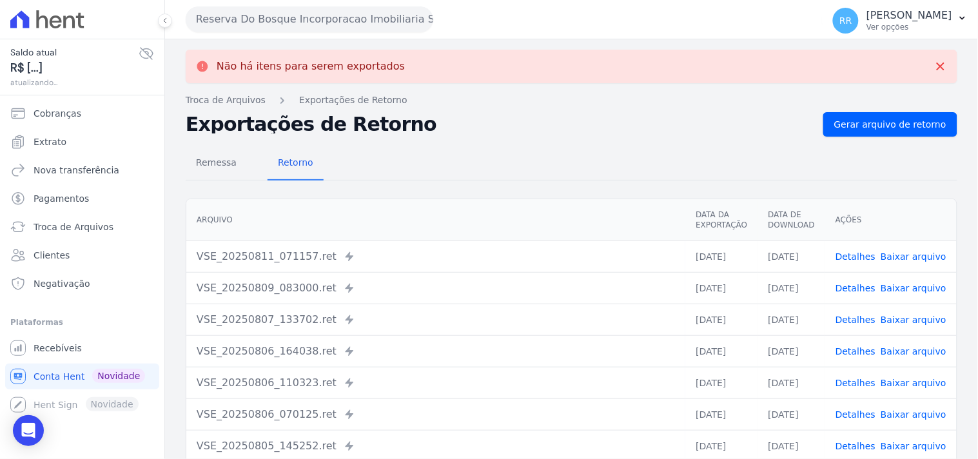
click at [215, 15] on button "Reserva Do Bosque Incorporacao Imobiliaria SPE LTDA" at bounding box center [309, 19] width 247 height 26
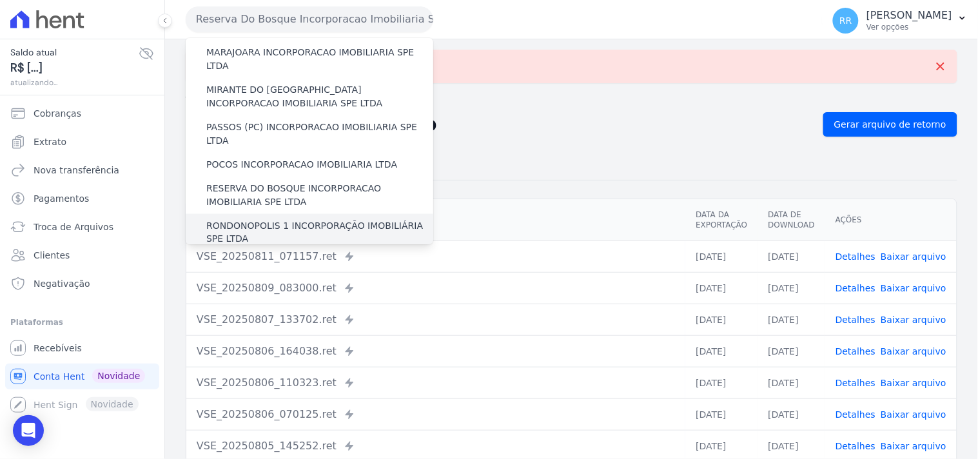
click at [248, 219] on label "RONDONOPOLIS 1 INCORPORAÇÃO IMOBILIÁRIA SPE LTDA" at bounding box center [319, 232] width 227 height 27
click at [0, 0] on input "RONDONOPOLIS 1 INCORPORAÇÃO IMOBILIÁRIA SPE LTDA" at bounding box center [0, 0] width 0 height 0
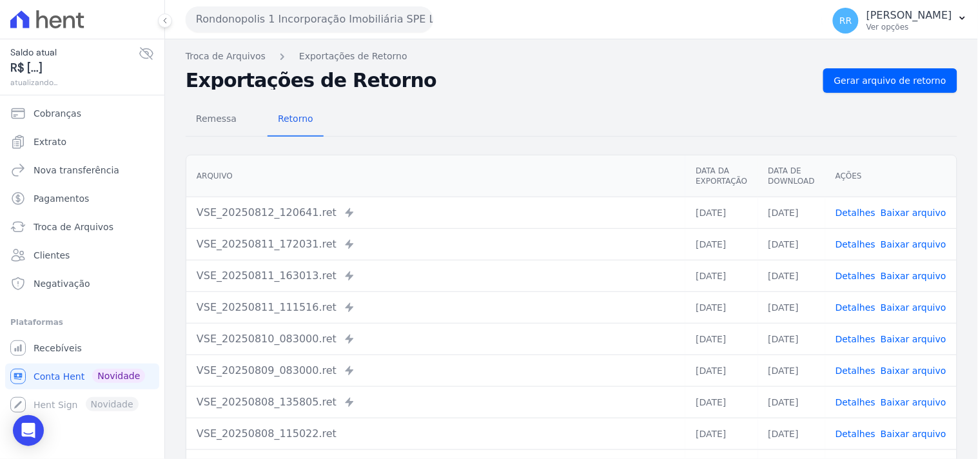
click at [890, 93] on div "Remessa Retorno [GEOGRAPHIC_DATA] Data da Exportação Data de Download Ações VSE…" at bounding box center [571, 326] width 771 height 466
click at [891, 86] on span "Gerar arquivo de retorno" at bounding box center [890, 80] width 112 height 13
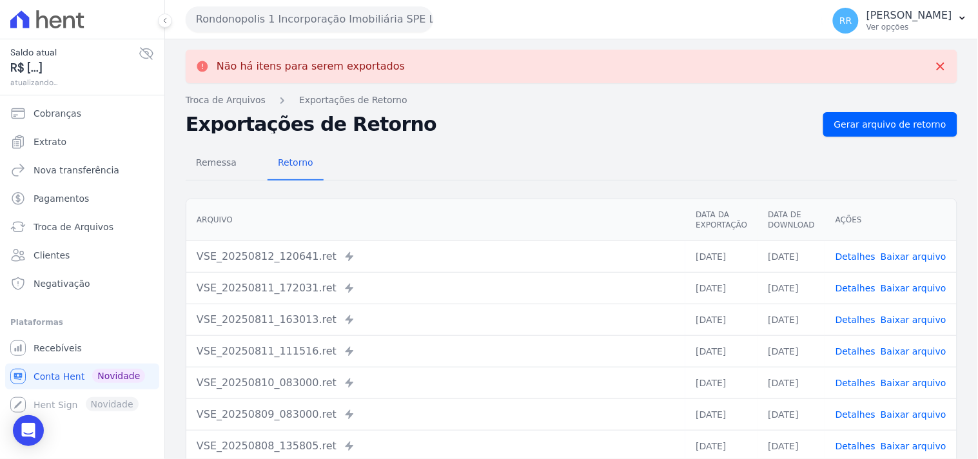
click at [338, 24] on button "Rondonopolis 1 Incorporação Imobiliária SPE LTDA" at bounding box center [309, 19] width 247 height 26
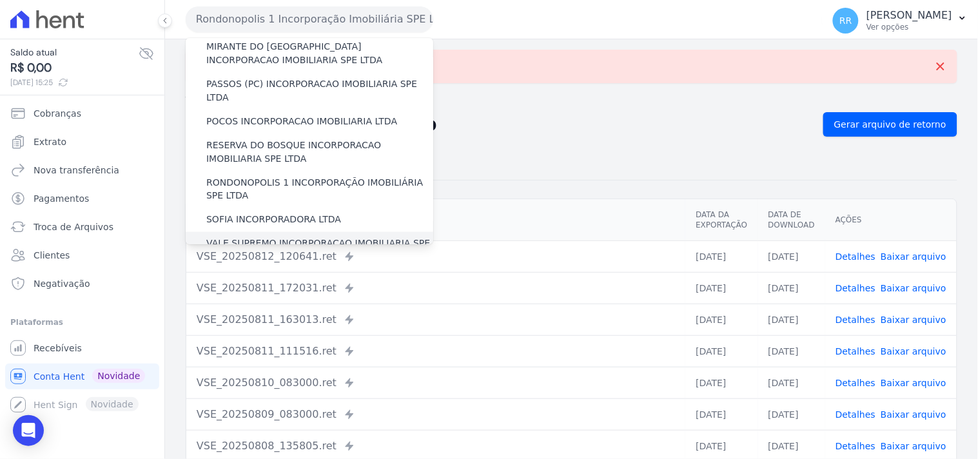
scroll to position [478, 0]
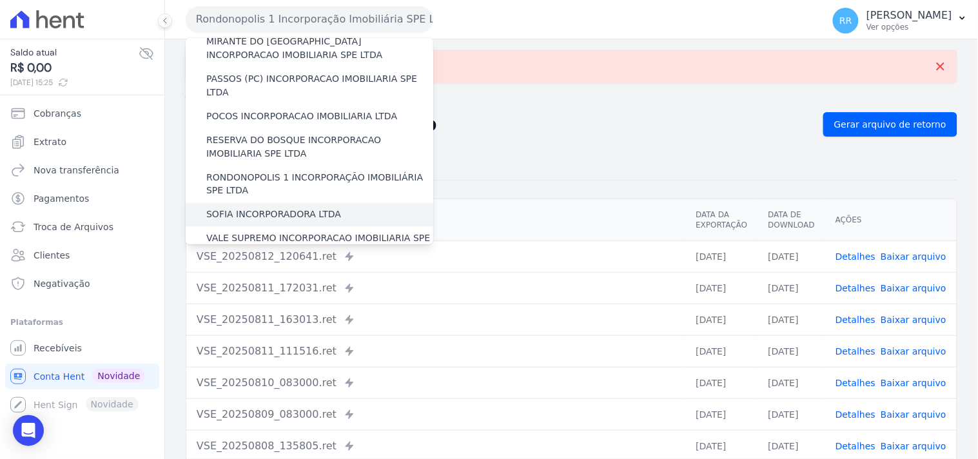
click at [282, 208] on label "SOFIA INCORPORADORA LTDA" at bounding box center [273, 215] width 135 height 14
click at [0, 0] on input "SOFIA INCORPORADORA LTDA" at bounding box center [0, 0] width 0 height 0
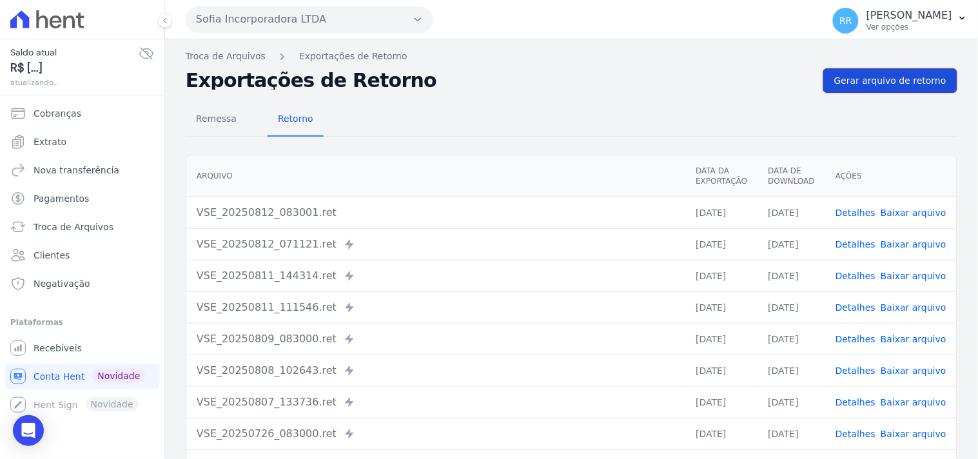
click at [858, 86] on span "Gerar arquivo de retorno" at bounding box center [890, 80] width 112 height 13
click at [282, 21] on button "Sofia Incorporadora LTDA" at bounding box center [309, 19] width 247 height 26
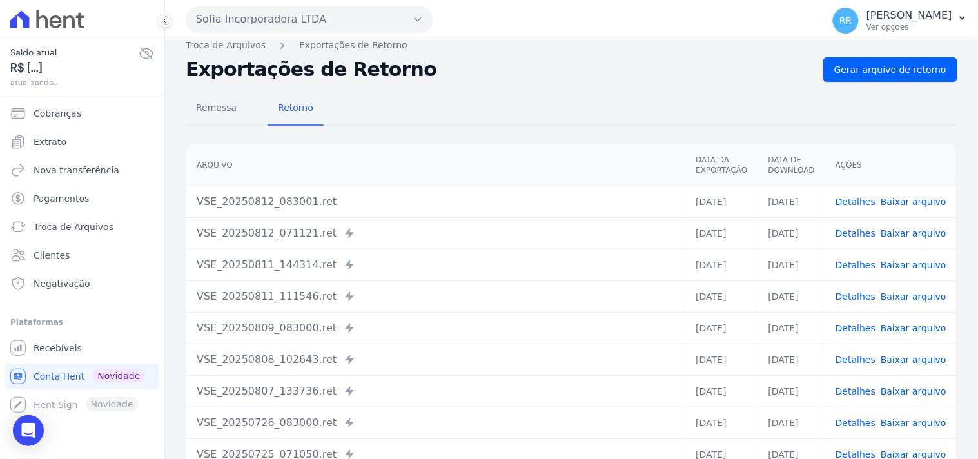
scroll to position [0, 0]
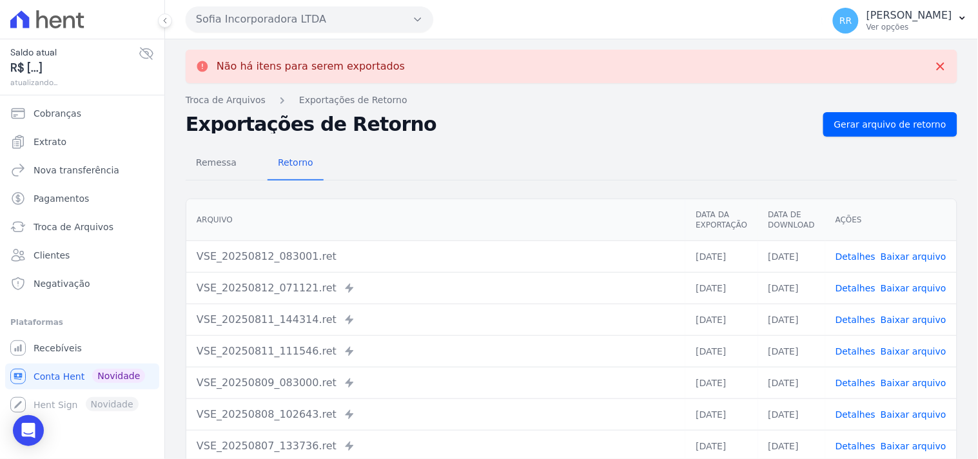
click at [343, 18] on button "Sofia Incorporadora LTDA" at bounding box center [309, 19] width 247 height 26
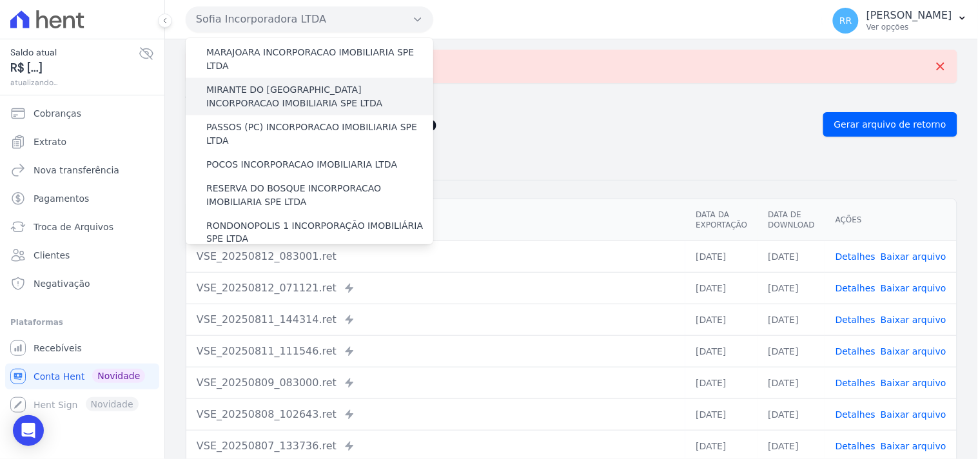
scroll to position [478, 0]
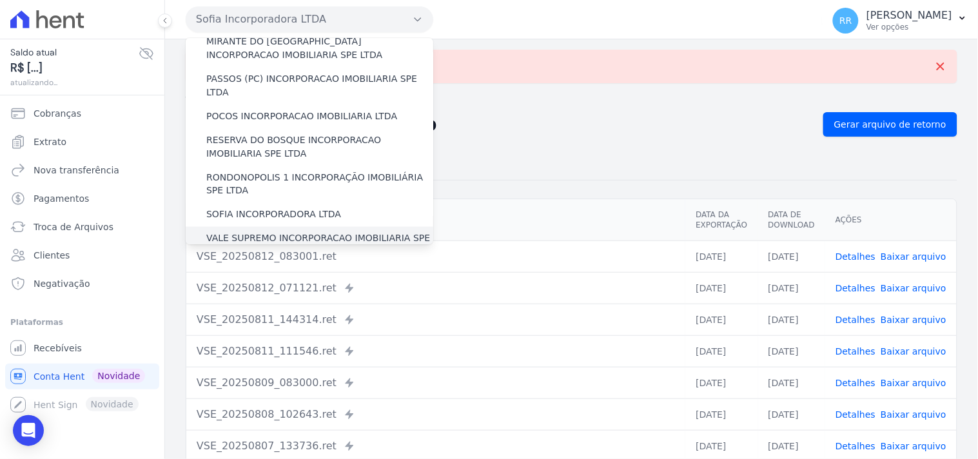
click at [269, 232] on label "VALE SUPREMO INCORPORACAO IMOBILIARIA SPE LTDA" at bounding box center [319, 245] width 227 height 27
click at [0, 0] on input "VALE SUPREMO INCORPORACAO IMOBILIARIA SPE LTDA" at bounding box center [0, 0] width 0 height 0
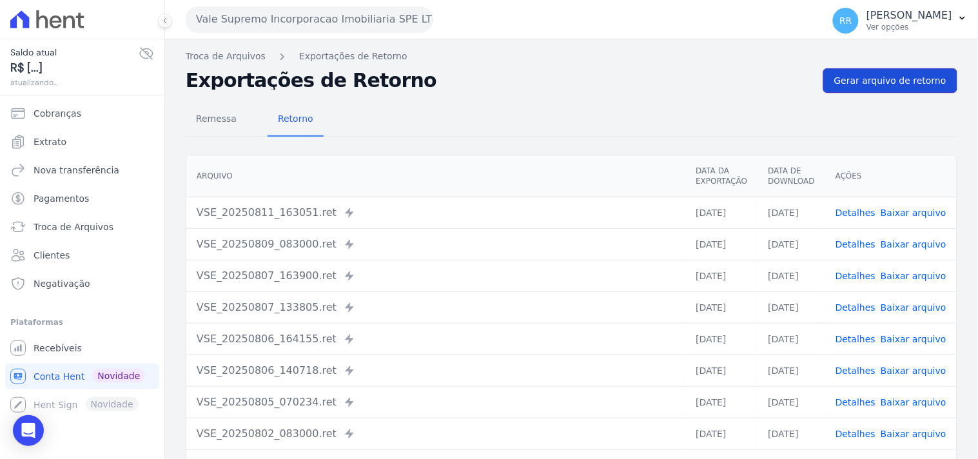
click at [878, 89] on link "Gerar arquivo de retorno" at bounding box center [890, 80] width 134 height 24
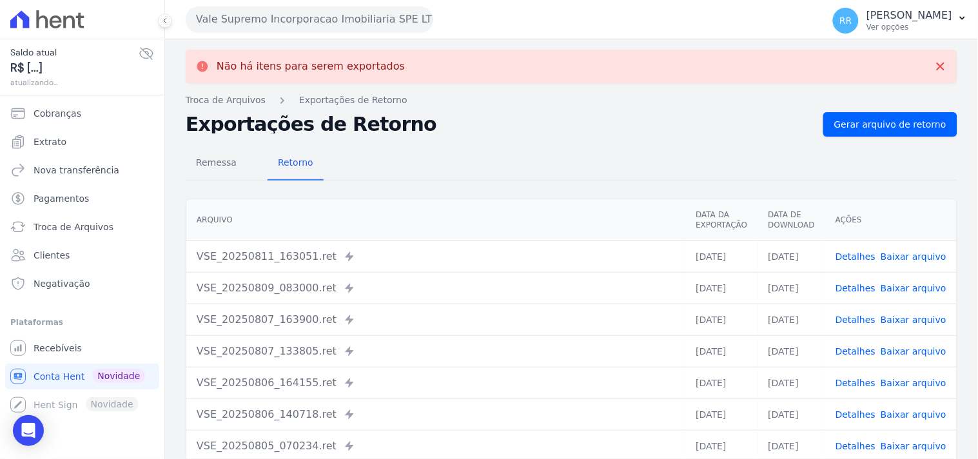
click at [235, 20] on button "Vale Supremo Incorporacao Imobiliaria SPE LTDA" at bounding box center [309, 19] width 247 height 26
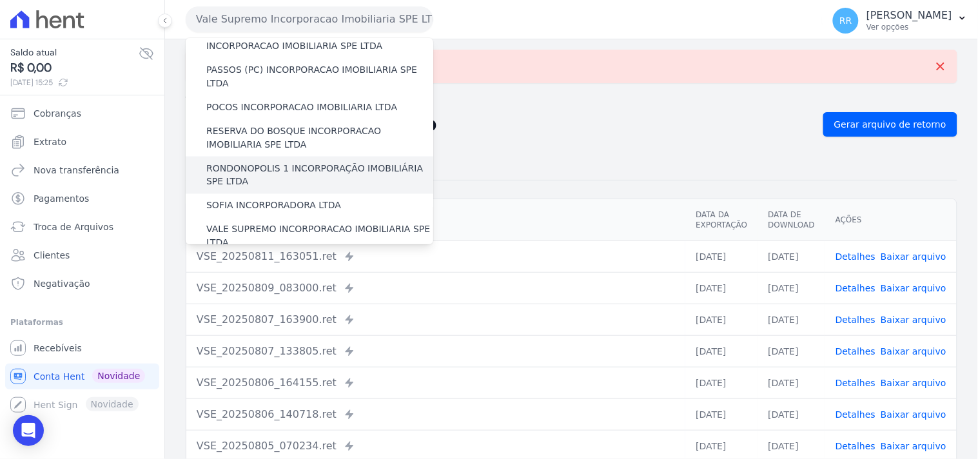
scroll to position [480, 0]
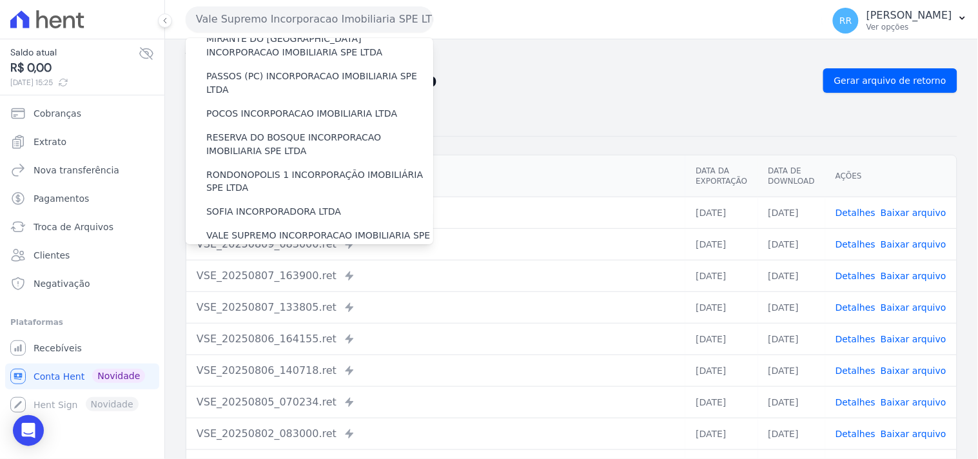
click at [256, 267] on label "VIA SUL ENGENHARIA LTDA" at bounding box center [267, 274] width 123 height 14
click at [0, 0] on input "VIA SUL ENGENHARIA LTDA" at bounding box center [0, 0] width 0 height 0
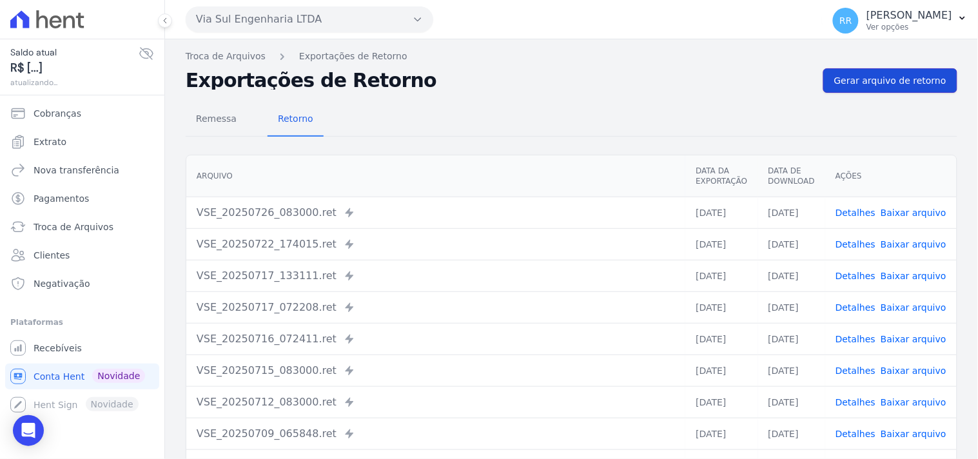
click at [866, 81] on span "Gerar arquivo de retorno" at bounding box center [890, 80] width 112 height 13
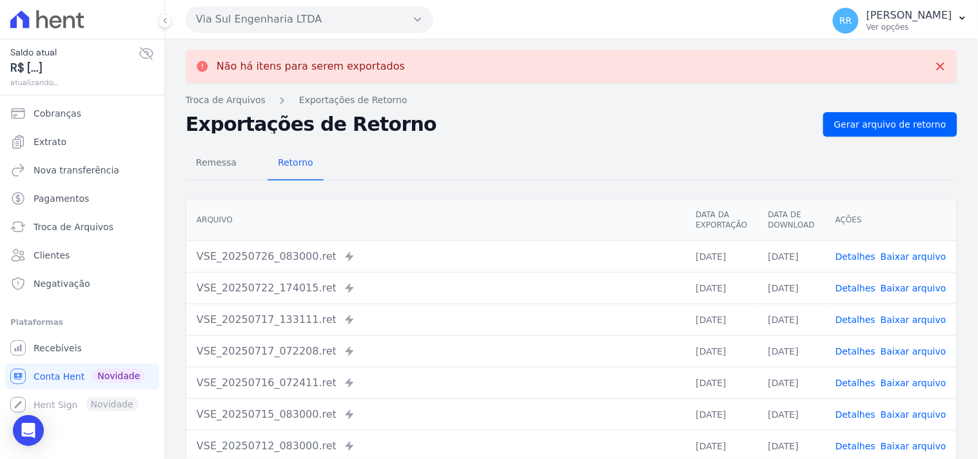
click at [325, 22] on button "Via Sul Engenharia LTDA" at bounding box center [309, 19] width 247 height 26
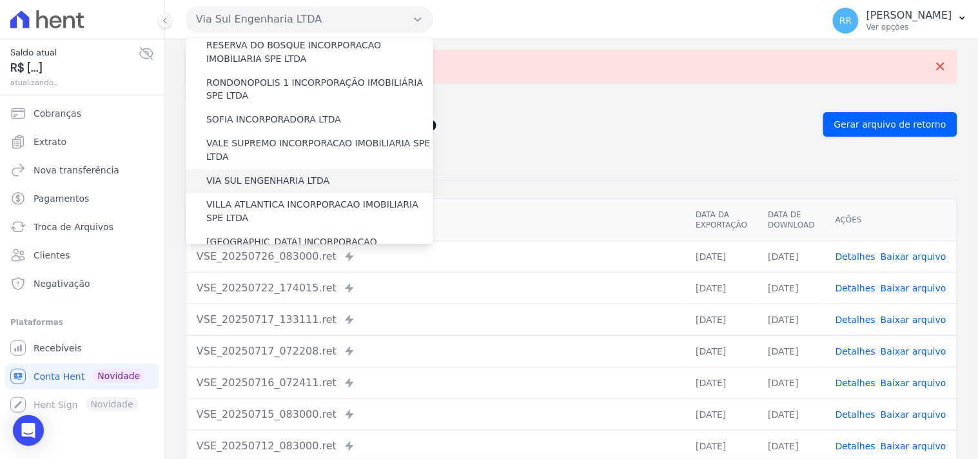
scroll to position [549, 0]
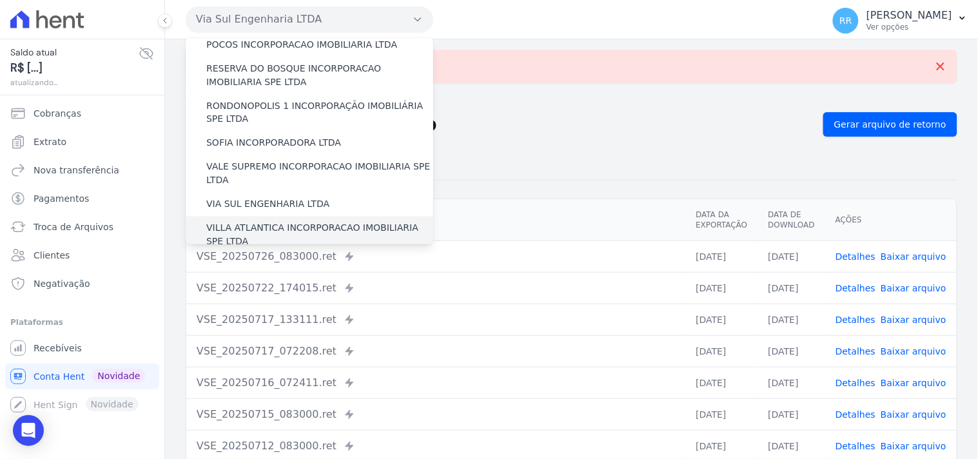
click at [256, 222] on label "VILLA ATLANTICA INCORPORACAO IMOBILIARIA SPE LTDA" at bounding box center [319, 235] width 227 height 27
click at [0, 0] on input "VILLA ATLANTICA INCORPORACAO IMOBILIARIA SPE LTDA" at bounding box center [0, 0] width 0 height 0
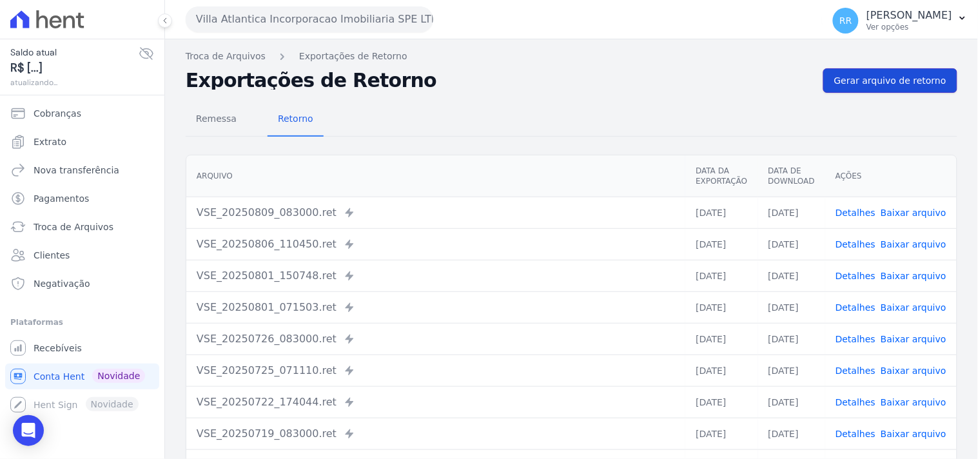
click at [883, 79] on span "Gerar arquivo de retorno" at bounding box center [890, 80] width 112 height 13
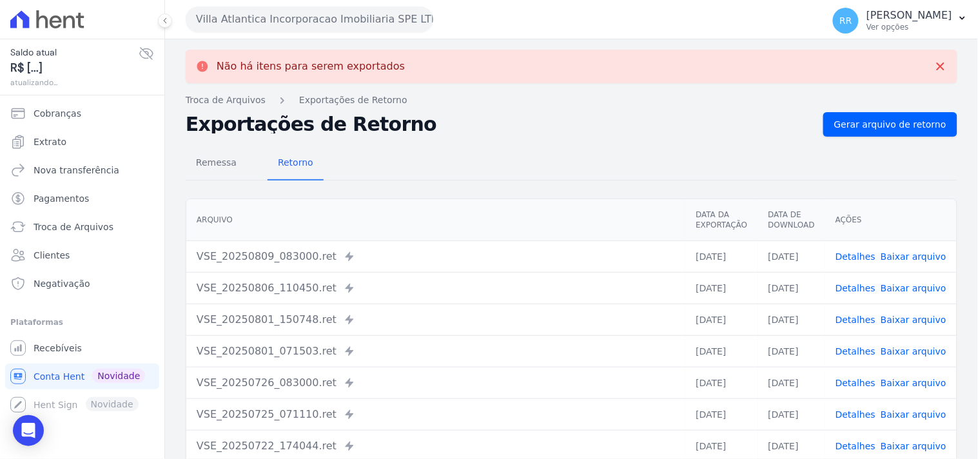
click at [267, 13] on button "Villa Atlantica Incorporacao Imobiliaria SPE LTDA" at bounding box center [309, 19] width 247 height 26
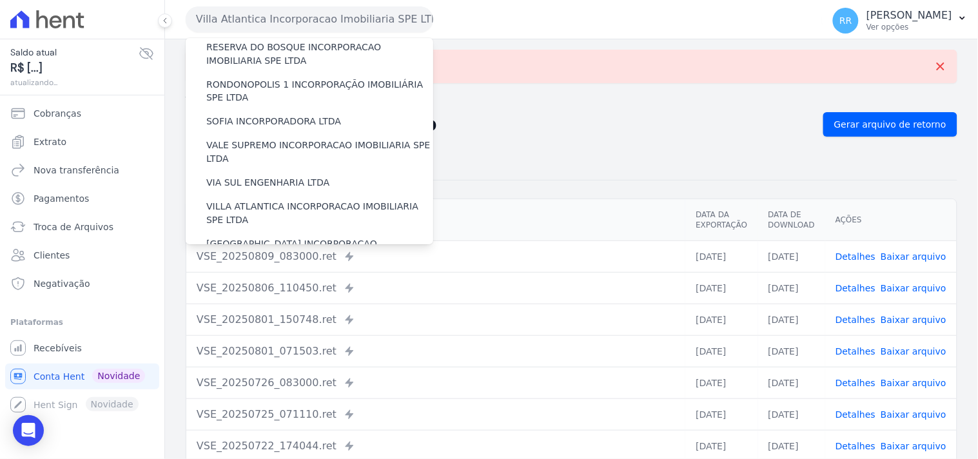
scroll to position [576, 0]
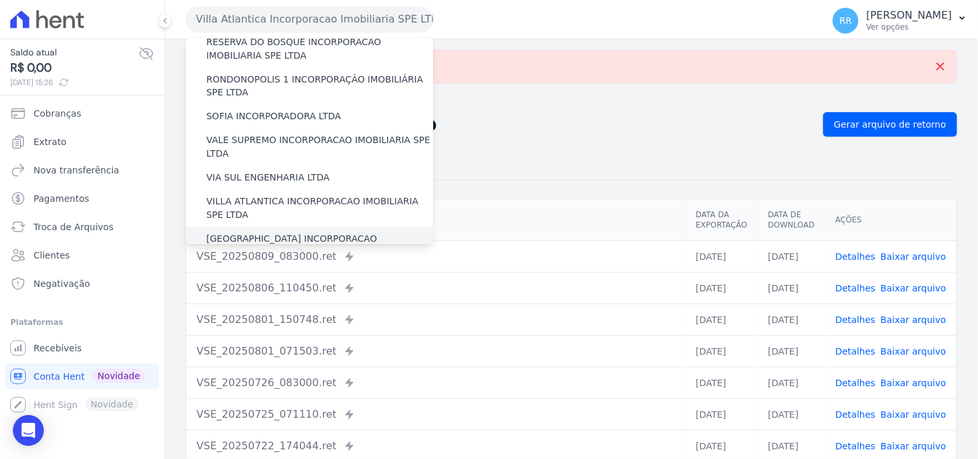
click at [263, 233] on label "[GEOGRAPHIC_DATA] INCORPORACAO IMOBILIARIA SPE LTDA" at bounding box center [319, 246] width 227 height 27
click at [0, 0] on input "[GEOGRAPHIC_DATA] INCORPORACAO IMOBILIARIA SPE LTDA" at bounding box center [0, 0] width 0 height 0
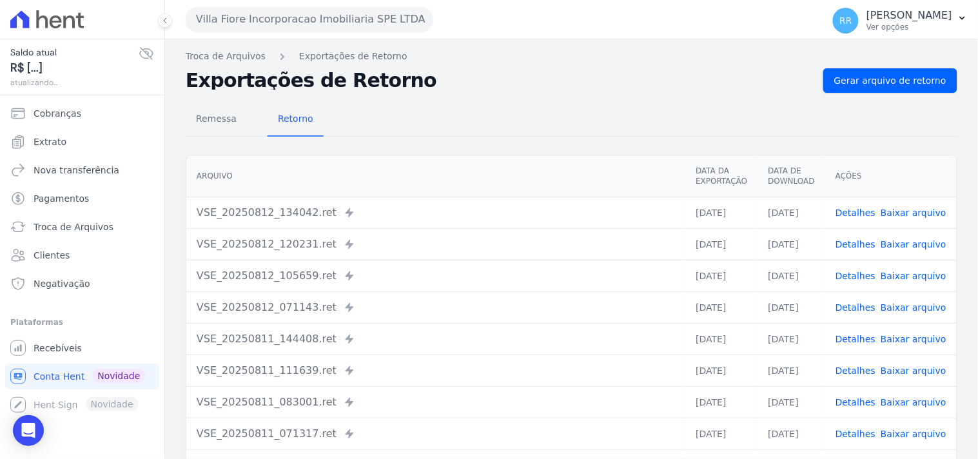
click at [877, 95] on div "Remessa Retorno [GEOGRAPHIC_DATA] Data da Exportação Data de Download Ações VSE…" at bounding box center [571, 326] width 771 height 466
click at [880, 87] on link "Gerar arquivo de retorno" at bounding box center [890, 80] width 134 height 24
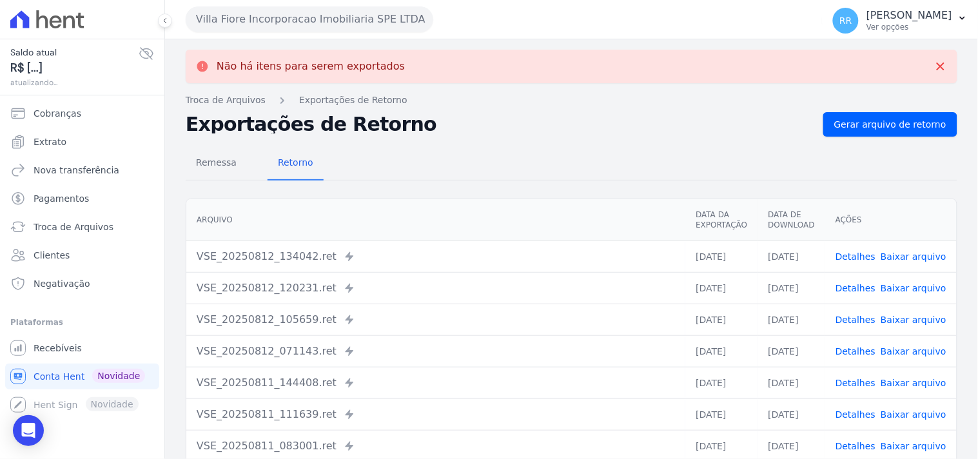
click at [358, 24] on button "Villa Fiore Incorporacao Imobiliaria SPE LTDA" at bounding box center [309, 19] width 247 height 26
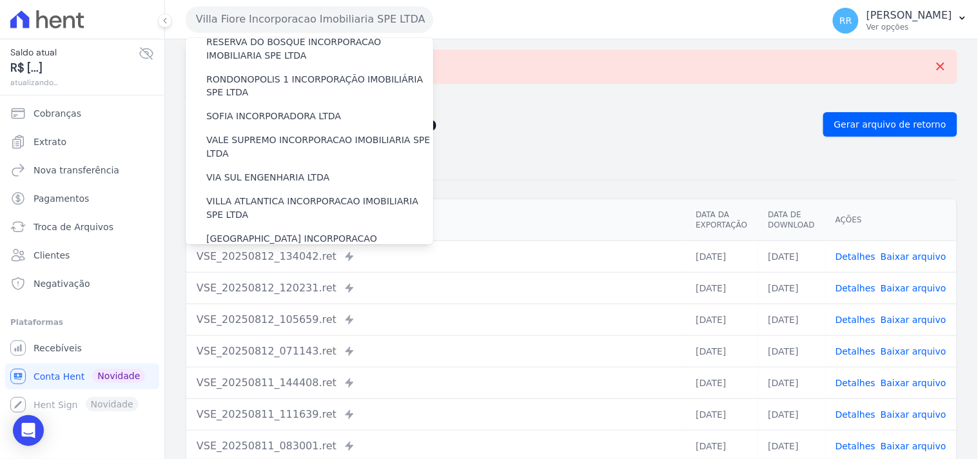
click at [295, 270] on label "VILLA TROPICAL INCORPORAÇÃO IMOBILIÁRIA SPE LTDA" at bounding box center [319, 283] width 227 height 27
click at [0, 0] on input "VILLA TROPICAL INCORPORAÇÃO IMOBILIÁRIA SPE LTDA" at bounding box center [0, 0] width 0 height 0
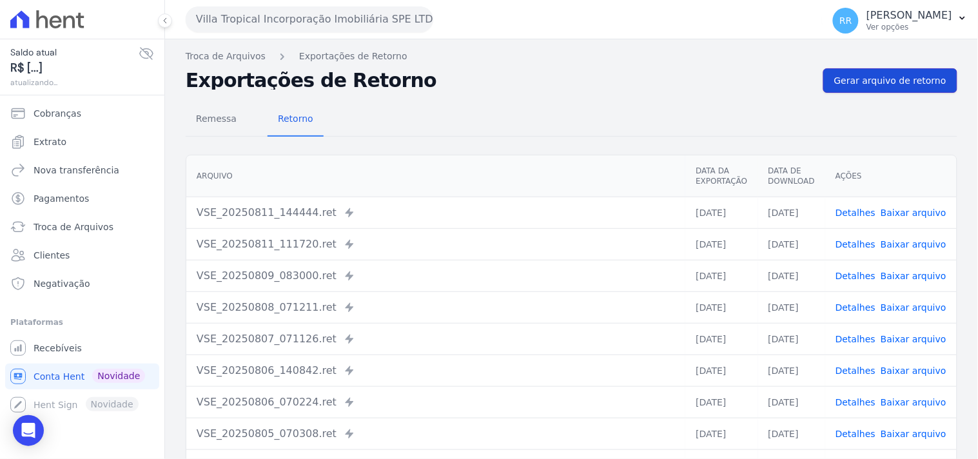
click at [864, 75] on span "Gerar arquivo de retorno" at bounding box center [890, 80] width 112 height 13
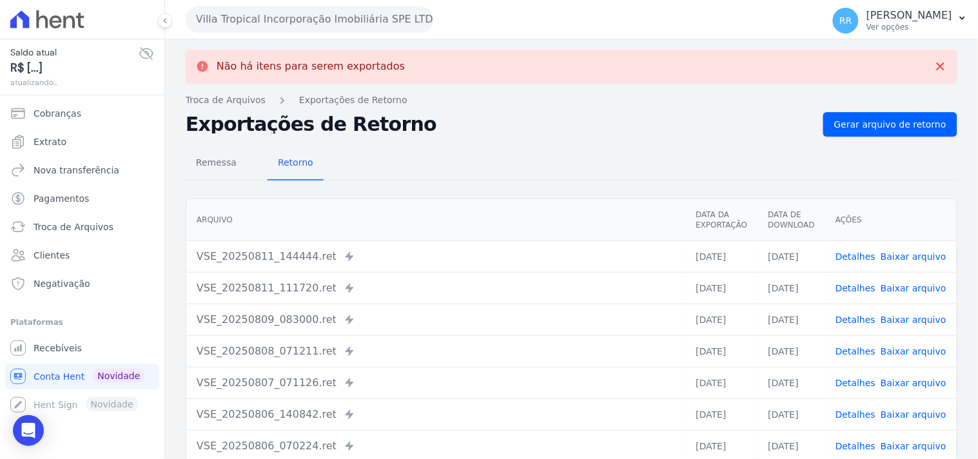
click at [532, 108] on div "Não há itens para serem exportados Troca de [GEOGRAPHIC_DATA] Exportações de Re…" at bounding box center [571, 326] width 813 height 574
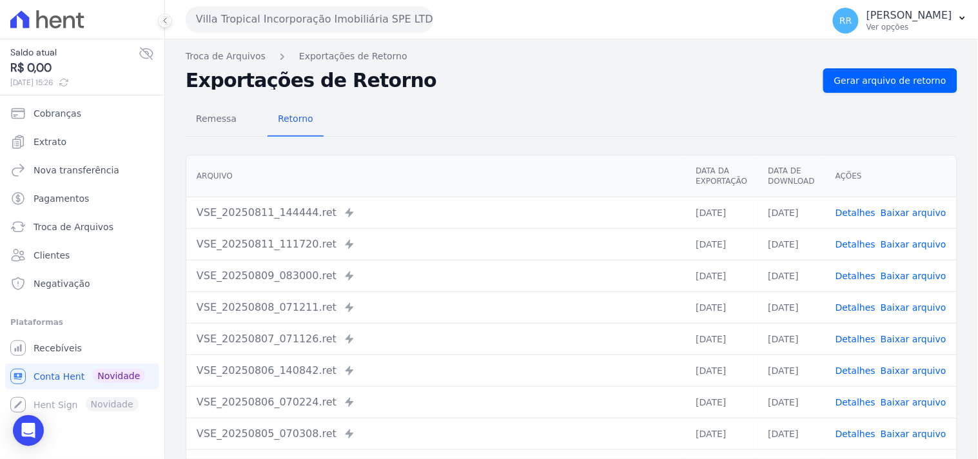
click at [240, 14] on button "Villa Tropical Incorporação Imobiliária SPE LTDA" at bounding box center [309, 19] width 247 height 26
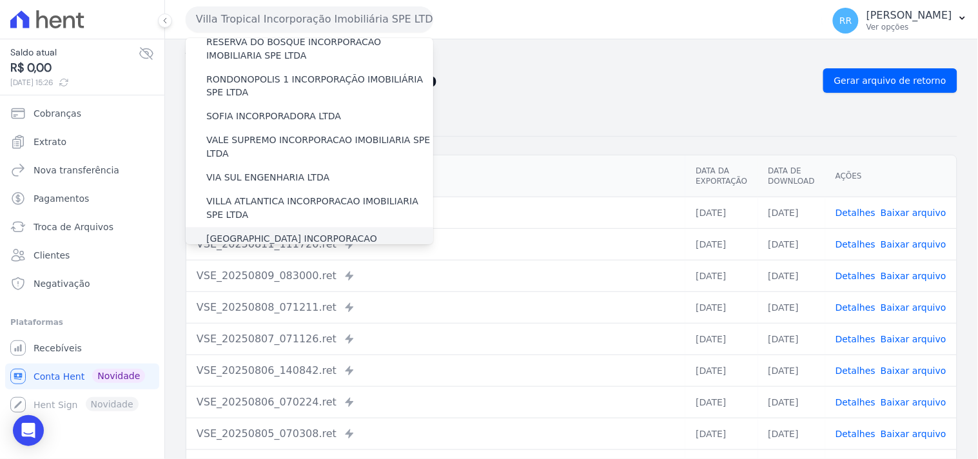
click at [259, 233] on label "[GEOGRAPHIC_DATA] INCORPORACAO IMOBILIARIA SPE LTDA" at bounding box center [319, 246] width 227 height 27
click at [0, 0] on input "[GEOGRAPHIC_DATA] INCORPORACAO IMOBILIARIA SPE LTDA" at bounding box center [0, 0] width 0 height 0
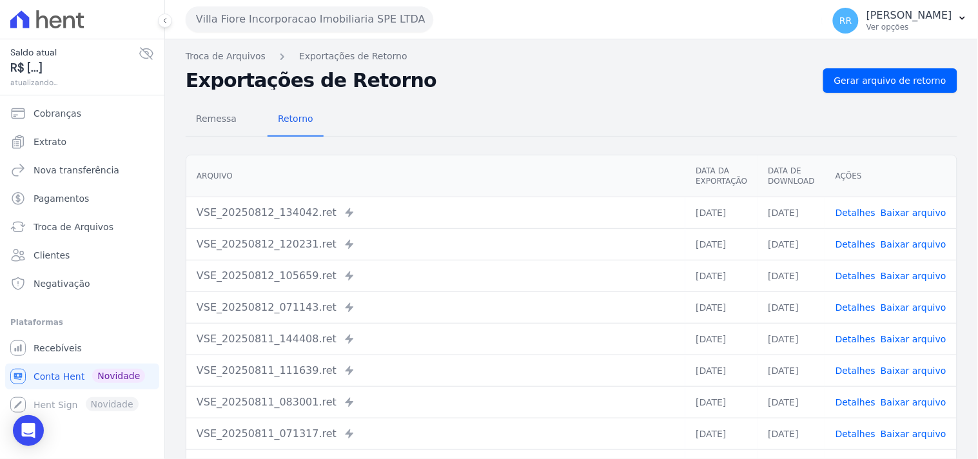
click at [851, 215] on link "Detalhes" at bounding box center [855, 213] width 40 height 10
click at [223, 111] on span "Remessa" at bounding box center [216, 119] width 56 height 26
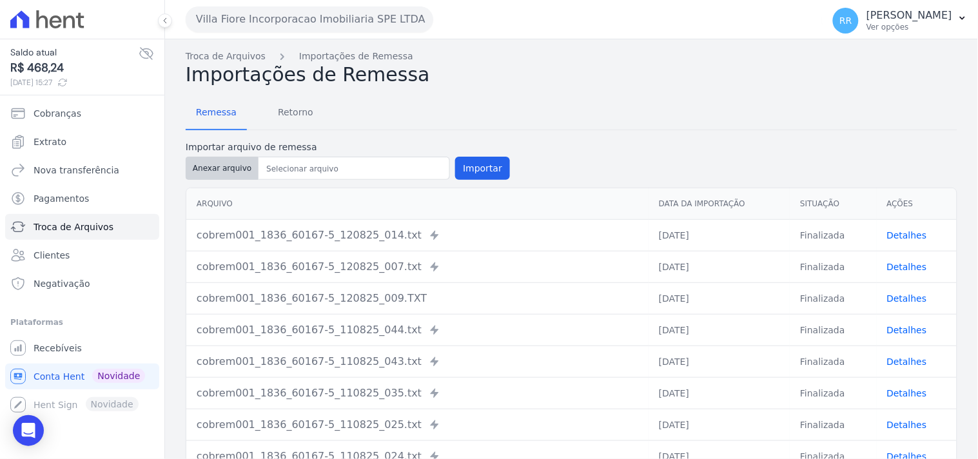
click at [209, 171] on button "Anexar arquivo" at bounding box center [222, 168] width 73 height 23
type input "cobrem001_1836_60167-5_120825_035.TXT"
click at [476, 166] on button "Importar" at bounding box center [482, 168] width 55 height 23
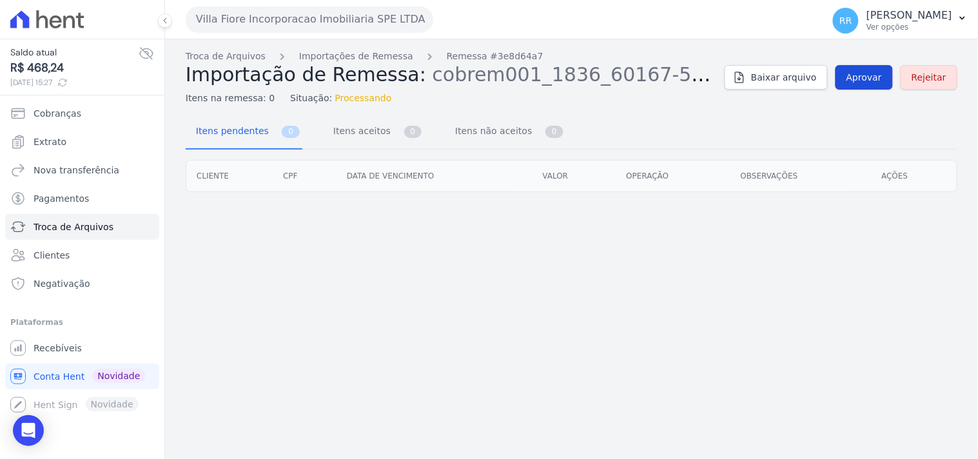
click at [866, 72] on span "Aprovar" at bounding box center [863, 77] width 35 height 13
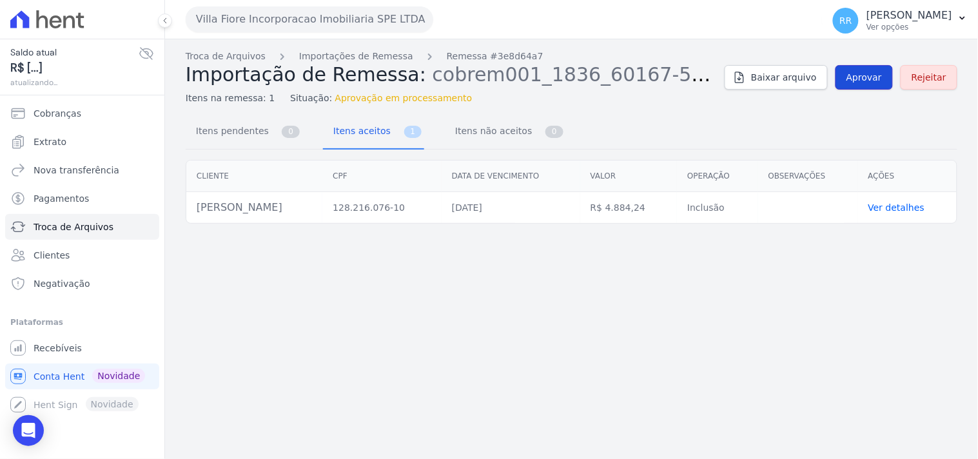
click at [866, 77] on span "Aprovar" at bounding box center [863, 77] width 35 height 13
click at [862, 82] on span "Aprovar" at bounding box center [863, 77] width 35 height 13
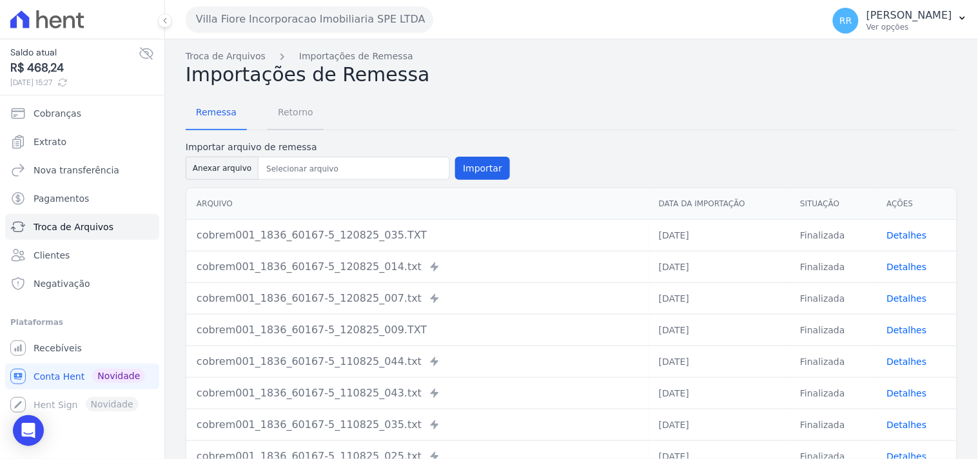
click at [313, 119] on link "Retorno" at bounding box center [295, 114] width 56 height 34
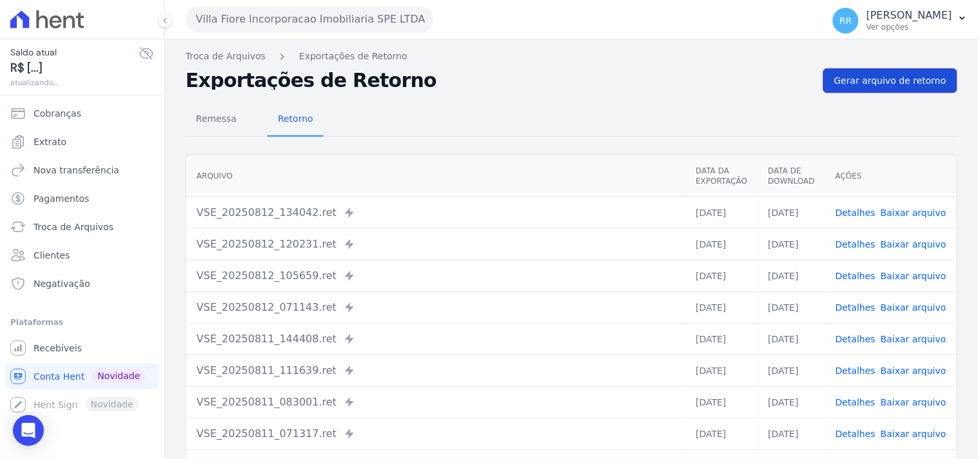
click at [910, 78] on span "Gerar arquivo de retorno" at bounding box center [890, 80] width 112 height 13
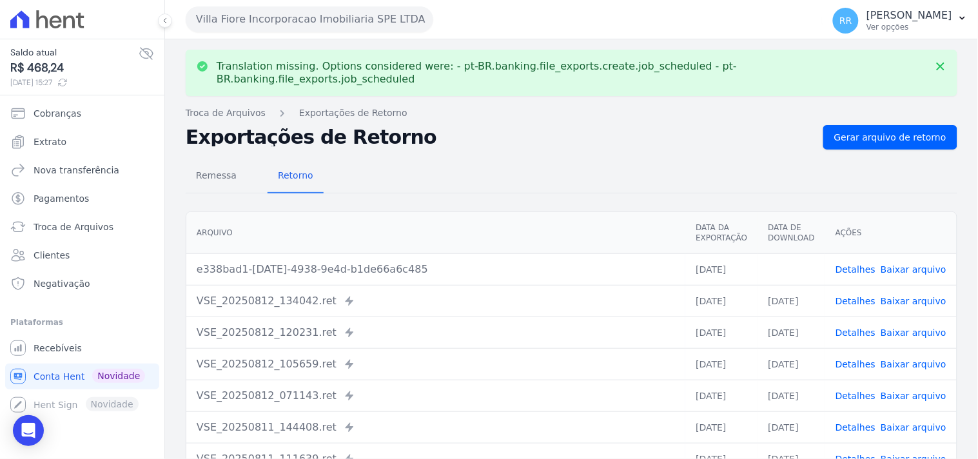
click at [924, 264] on link "Baixar arquivo" at bounding box center [913, 269] width 66 height 10
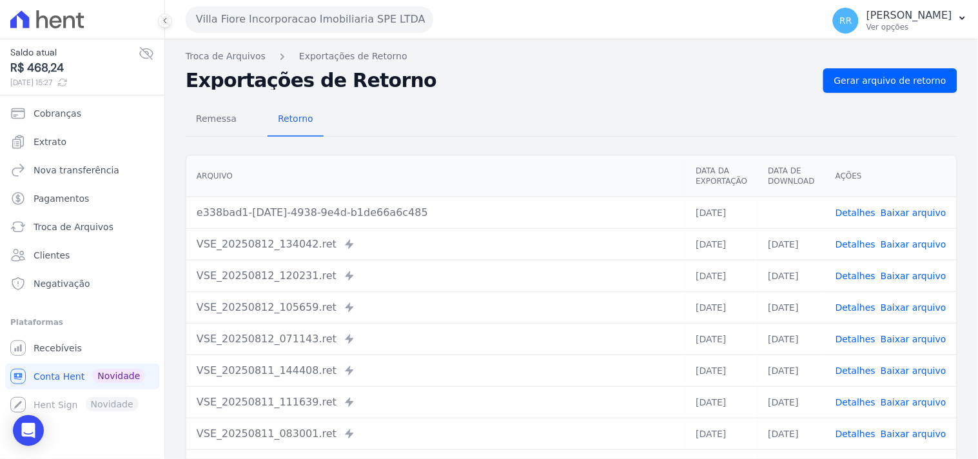
click at [313, 20] on button "Villa Fiore Incorporacao Imobiliaria SPE LTDA" at bounding box center [309, 19] width 247 height 26
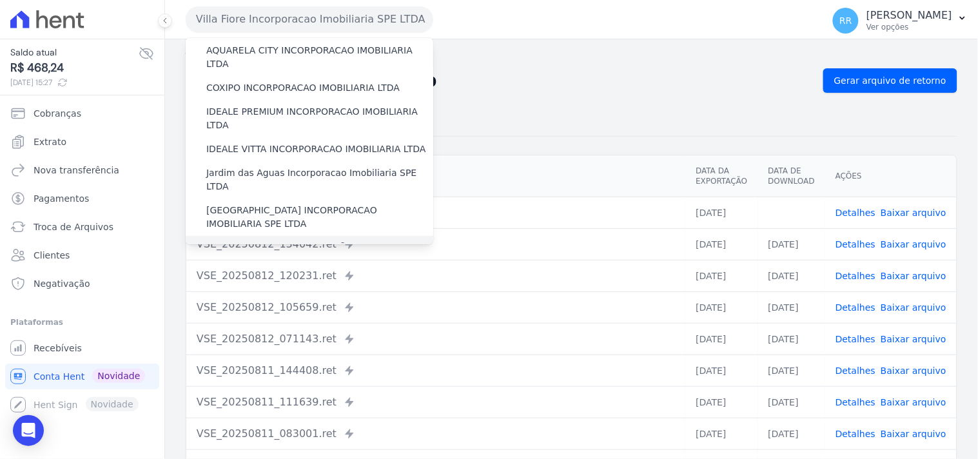
scroll to position [72, 0]
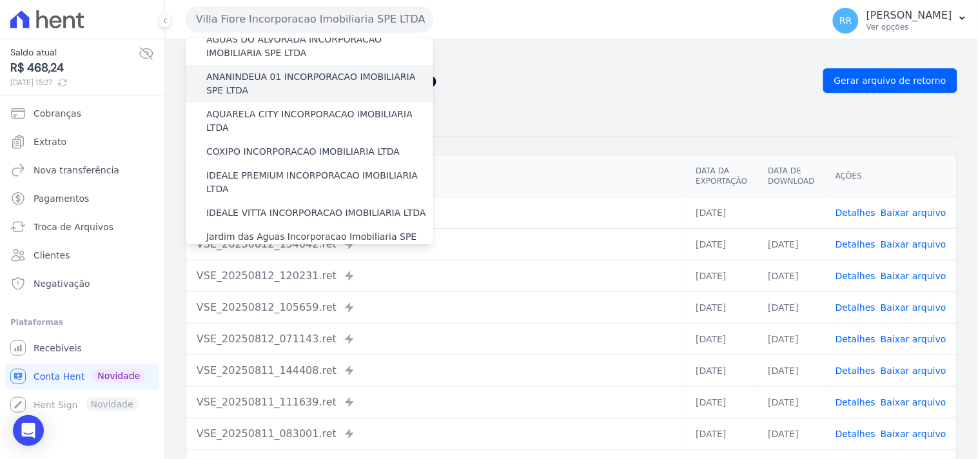
click at [282, 78] on label "ANANINDEUA 01 INCORPORACAO IMOBILIARIA SPE LTDA" at bounding box center [319, 83] width 227 height 27
click at [0, 0] on input "ANANINDEUA 01 INCORPORACAO IMOBILIARIA SPE LTDA" at bounding box center [0, 0] width 0 height 0
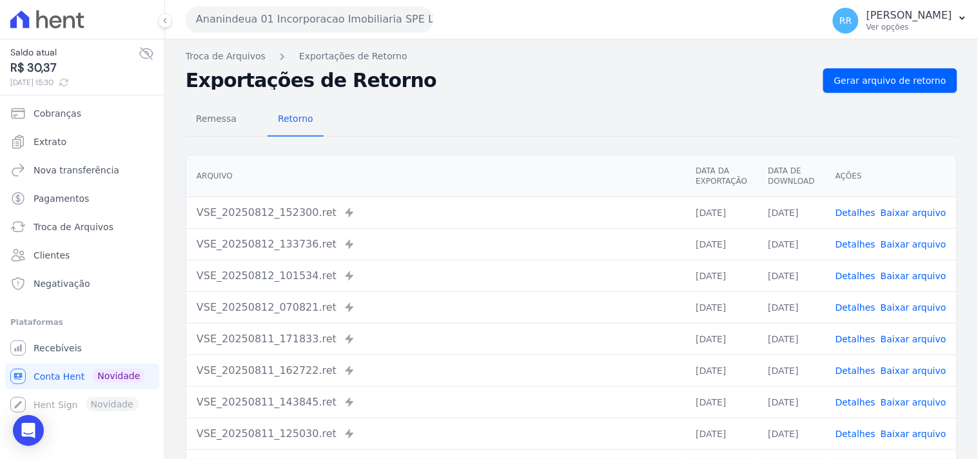
click at [866, 210] on link "Detalhes" at bounding box center [855, 213] width 40 height 10
